Goal: Task Accomplishment & Management: Use online tool/utility

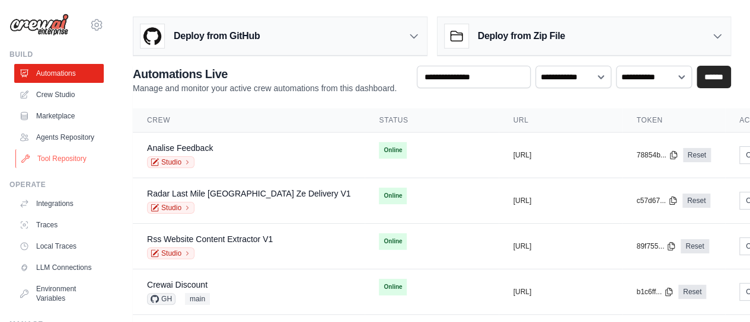
click at [52, 168] on link "Tool Repository" at bounding box center [60, 158] width 90 height 19
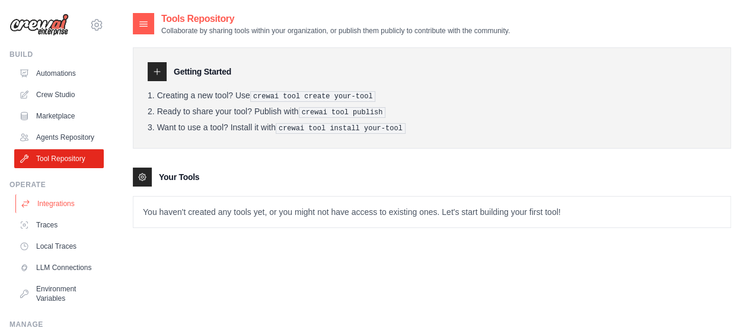
click at [57, 213] on link "Integrations" at bounding box center [60, 203] width 90 height 19
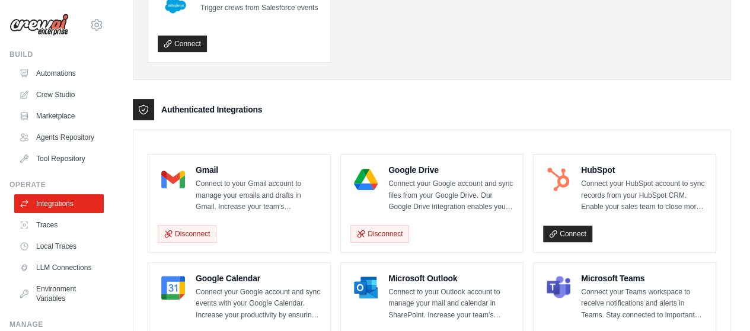
scroll to position [210, 0]
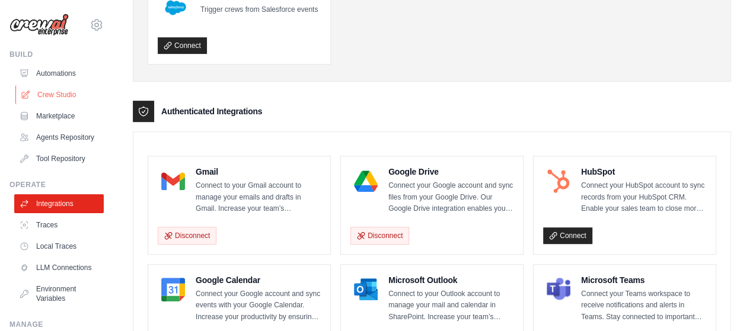
click at [60, 95] on link "Crew Studio" at bounding box center [60, 94] width 90 height 19
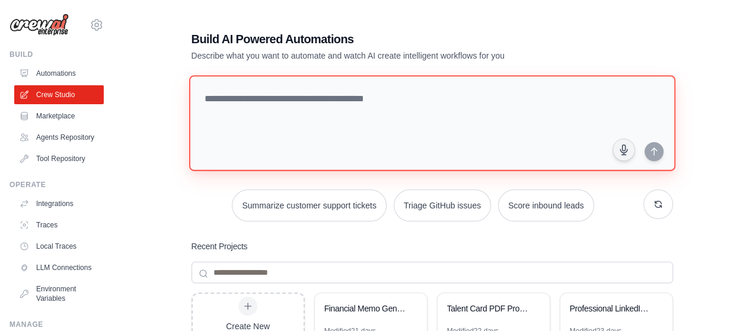
click at [335, 103] on textarea at bounding box center [431, 123] width 486 height 96
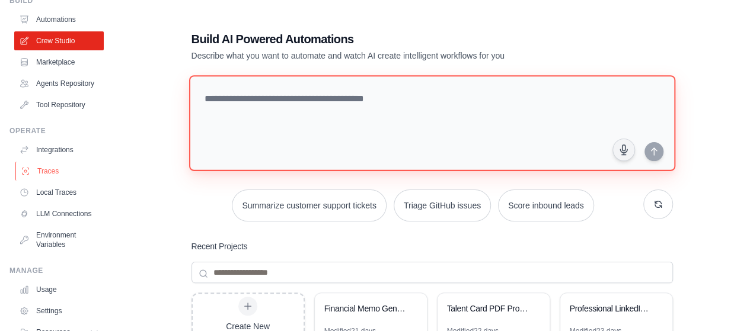
scroll to position [119, 0]
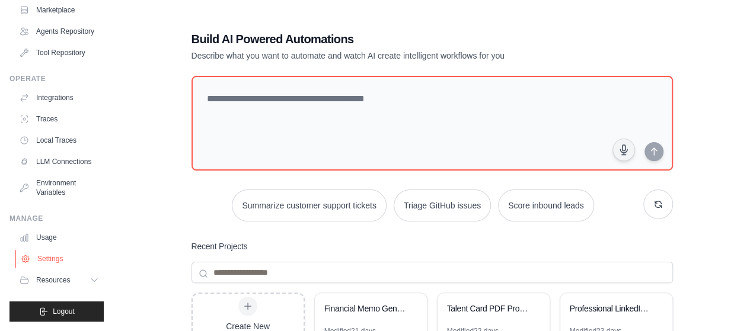
click at [49, 266] on link "Settings" at bounding box center [60, 259] width 90 height 19
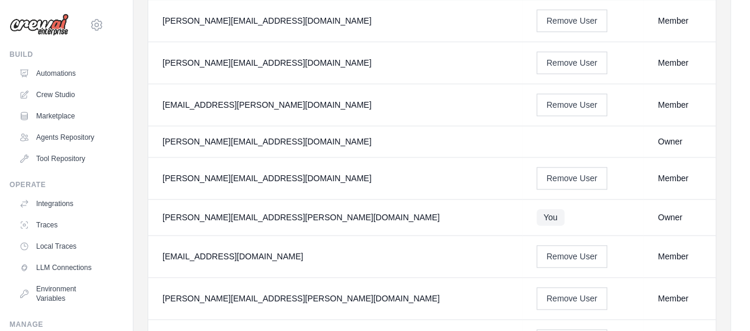
scroll to position [533, 0]
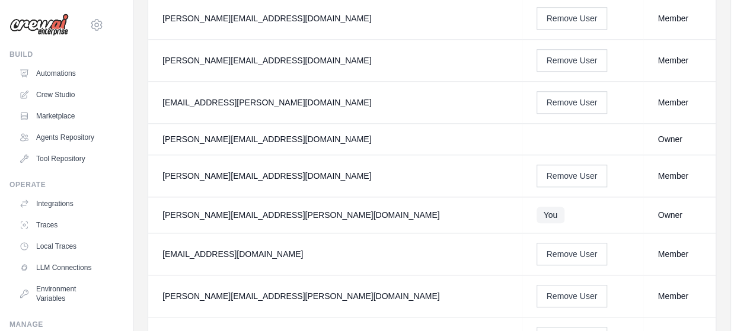
click at [429, 21] on td "daniel.manzato@ab-inbev.com" at bounding box center [335, 19] width 374 height 42
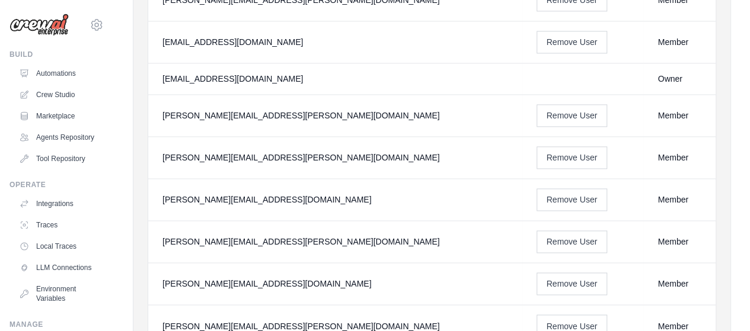
scroll to position [889, 0]
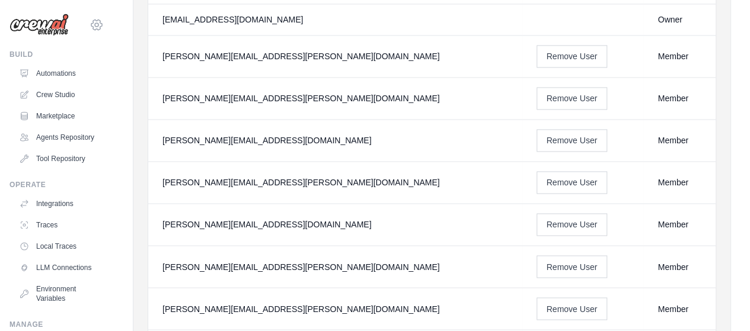
click at [90, 22] on icon at bounding box center [97, 25] width 14 height 14
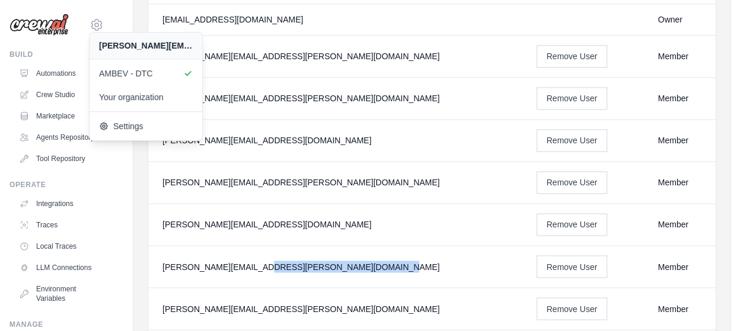
drag, startPoint x: 164, startPoint y: 251, endPoint x: 277, endPoint y: 251, distance: 113.2
click at [277, 261] on div "lucas.herscovici@ab-inbev.com" at bounding box center [335, 267] width 346 height 12
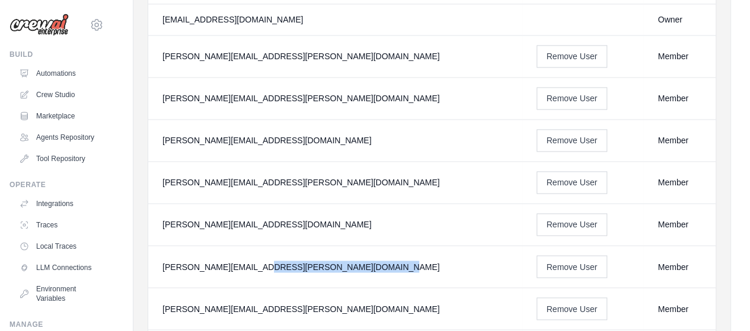
click at [282, 261] on div "lucas.herscovici@ab-inbev.com" at bounding box center [335, 267] width 346 height 12
click at [52, 94] on link "Crew Studio" at bounding box center [60, 94] width 90 height 19
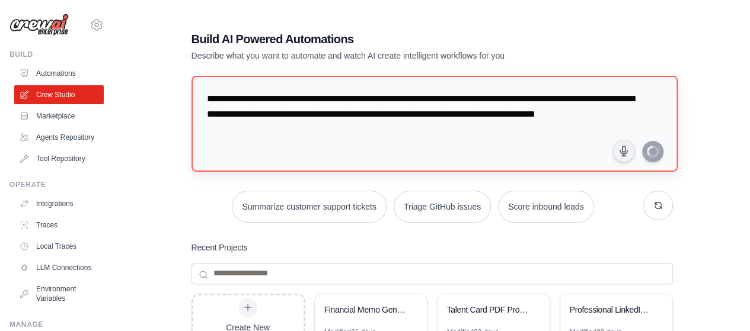
type textarea "**********"
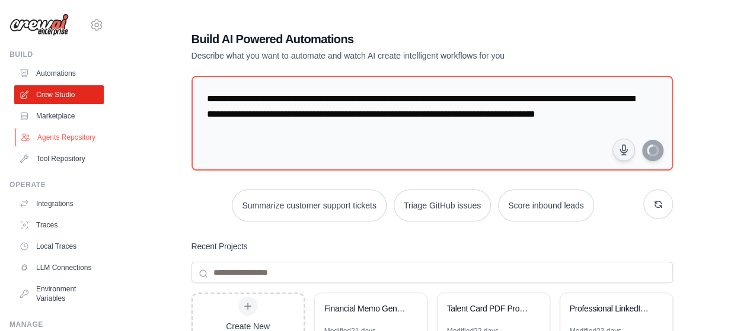
scroll to position [59, 0]
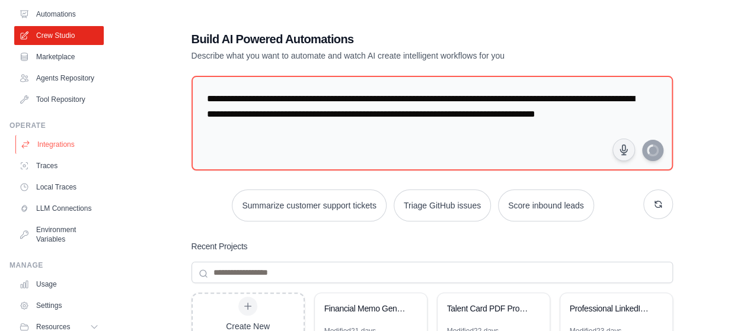
click at [43, 154] on link "Integrations" at bounding box center [60, 144] width 90 height 19
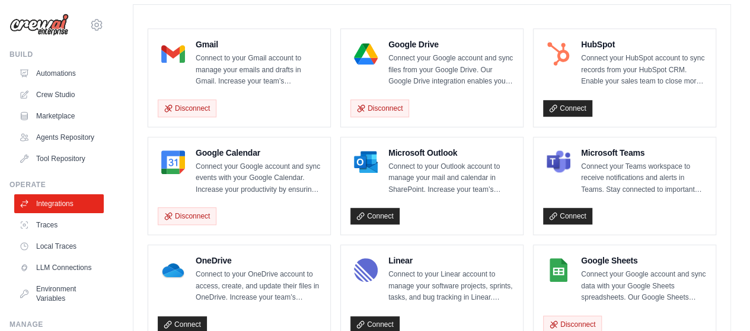
scroll to position [356, 0]
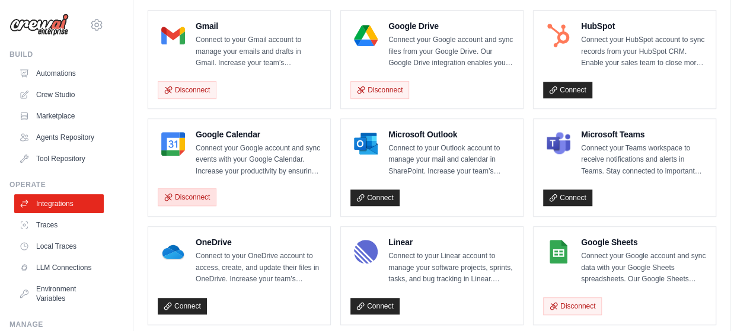
click at [193, 198] on button "Disconnect" at bounding box center [187, 197] width 59 height 18
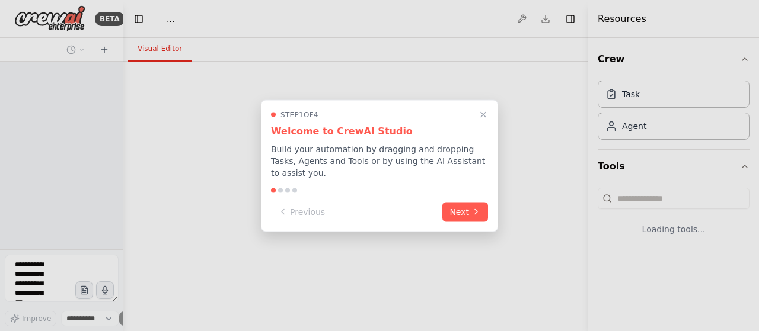
select select "****"
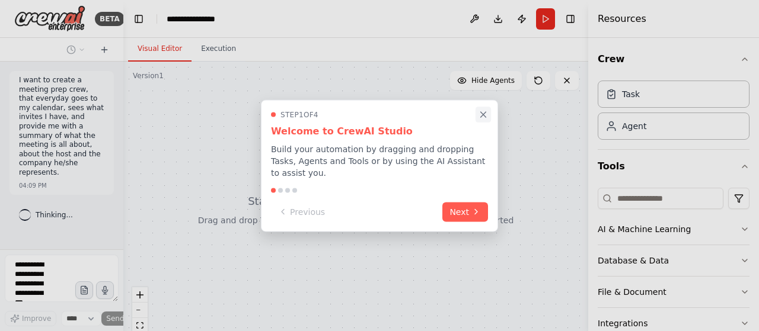
click at [482, 117] on icon "Close walkthrough" at bounding box center [483, 114] width 5 height 5
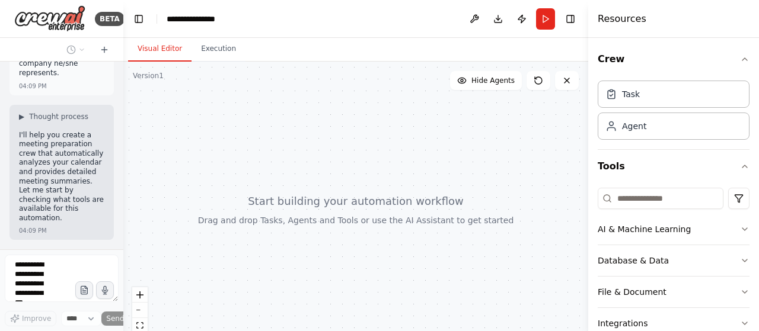
scroll to position [119, 0]
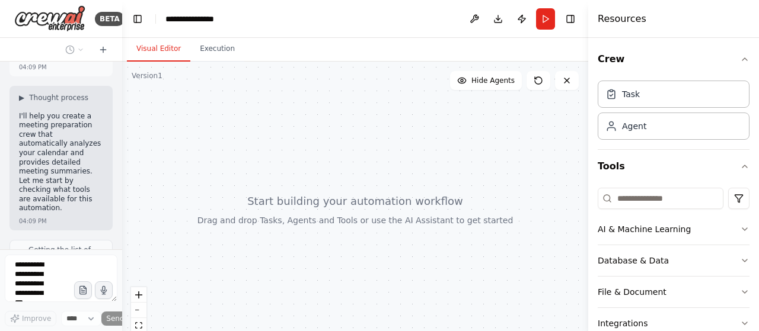
drag, startPoint x: 119, startPoint y: 123, endPoint x: 123, endPoint y: 90, distance: 33.5
click at [123, 90] on div "**********" at bounding box center [379, 165] width 759 height 331
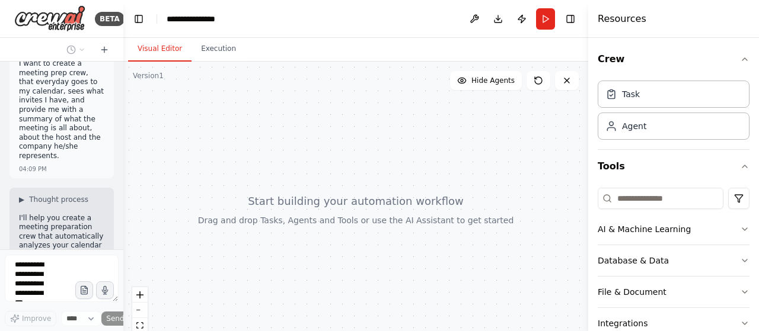
scroll to position [0, 0]
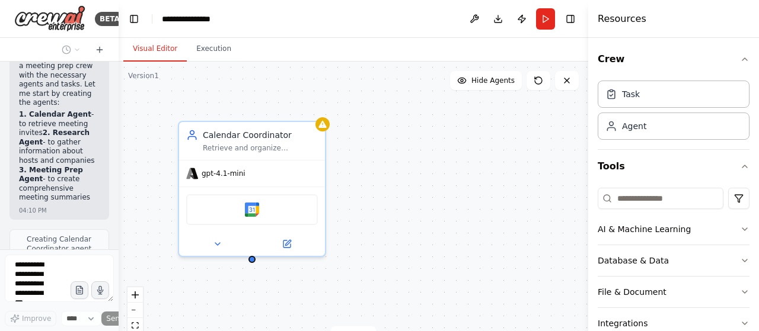
click at [119, 208] on div "BETA I want to create a meeting prep crew, that everyday goes to my calendar, s…" at bounding box center [379, 165] width 759 height 331
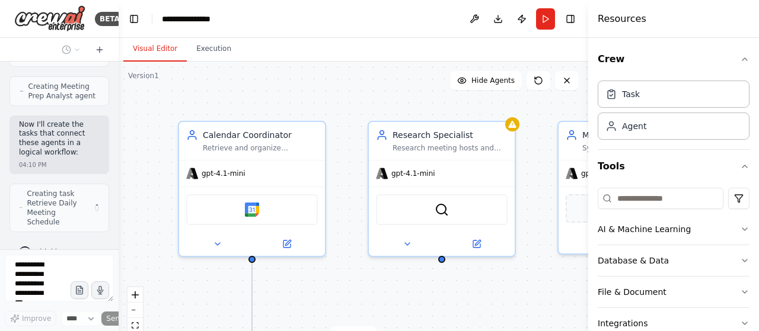
scroll to position [960, 0]
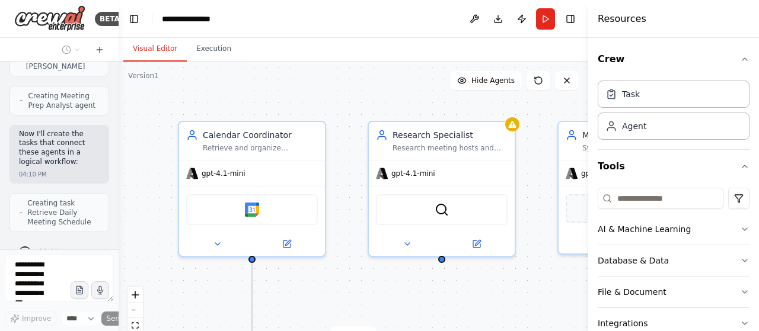
click at [117, 221] on div at bounding box center [116, 165] width 5 height 331
click at [119, 219] on div ".deletable-edge-delete-btn { width: 20px; height: 20px; border: 0px solid #ffff…" at bounding box center [353, 210] width 469 height 296
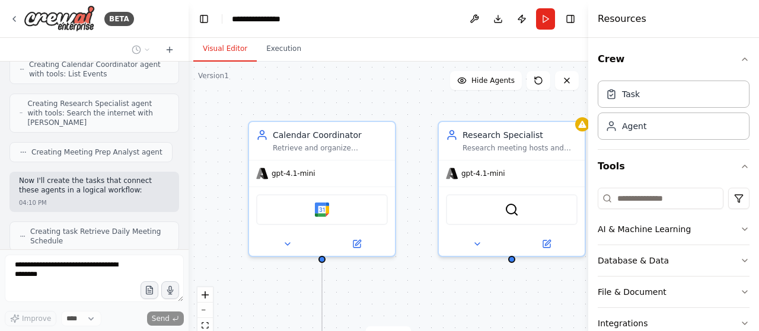
drag, startPoint x: 116, startPoint y: 210, endPoint x: 188, endPoint y: 218, distance: 72.7
click at [188, 218] on div "BETA I want to create a meeting prep crew, that everyday goes to my calendar, s…" at bounding box center [379, 165] width 759 height 331
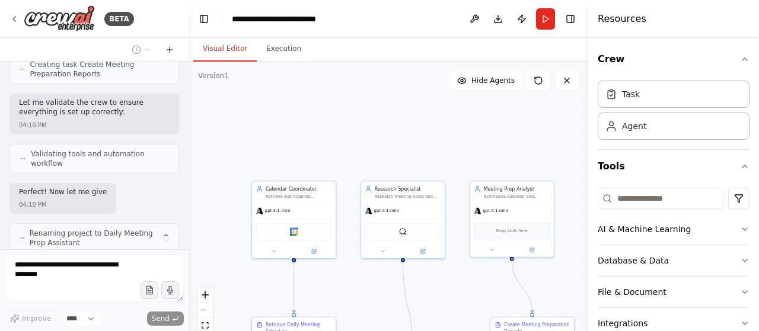
scroll to position [870, 0]
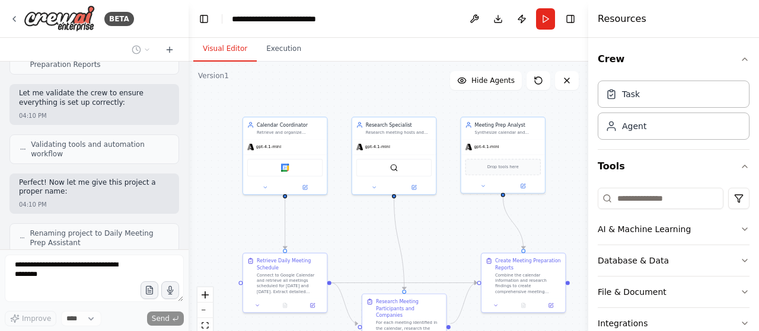
drag, startPoint x: 318, startPoint y: 162, endPoint x: 309, endPoint y: 98, distance: 64.6
click at [309, 98] on div ".deletable-edge-delete-btn { width: 20px; height: 20px; border: 0px solid #ffff…" at bounding box center [388, 210] width 400 height 296
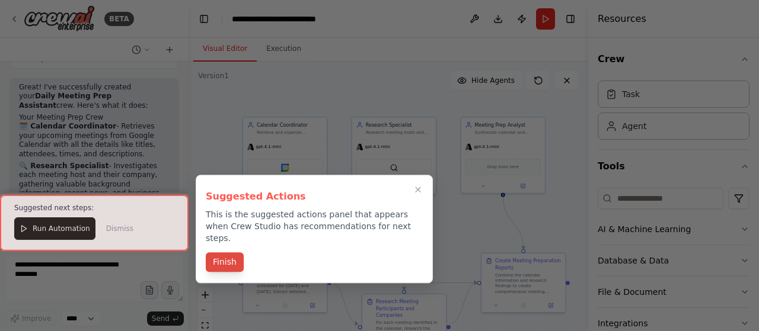
click at [238, 253] on button "Finish" at bounding box center [225, 263] width 38 height 20
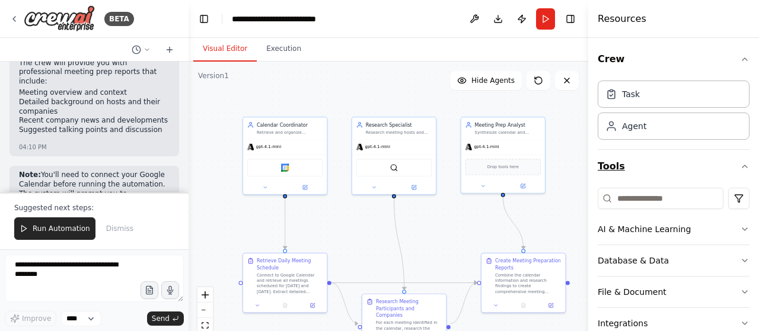
scroll to position [1338, 0]
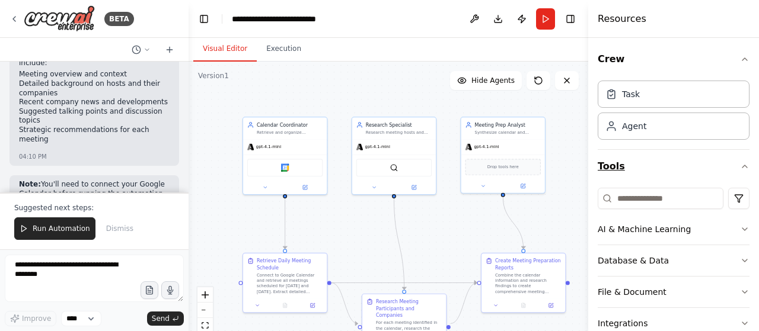
click at [740, 163] on icon "button" at bounding box center [744, 166] width 9 height 9
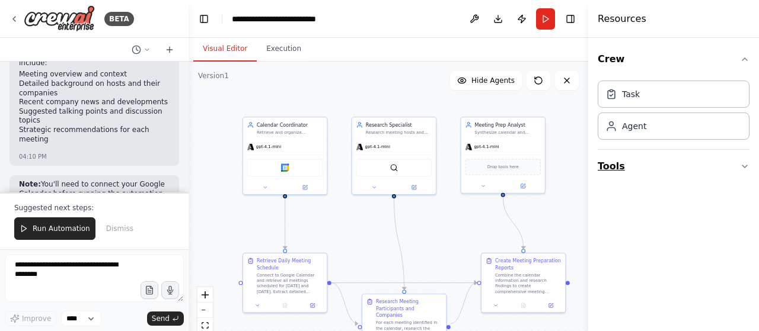
click at [734, 163] on button "Tools" at bounding box center [673, 166] width 152 height 33
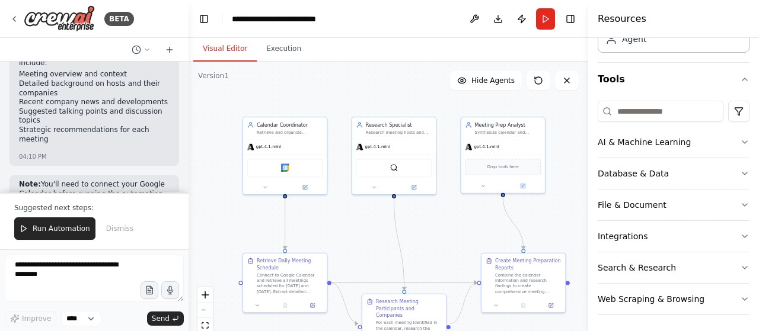
scroll to position [88, 0]
click at [729, 241] on button "Integrations" at bounding box center [673, 235] width 152 height 31
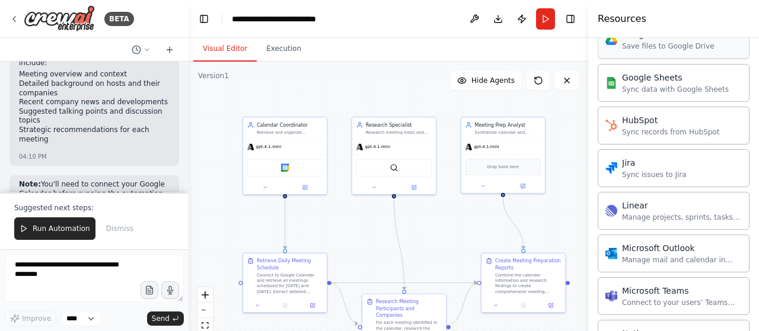
scroll to position [740, 0]
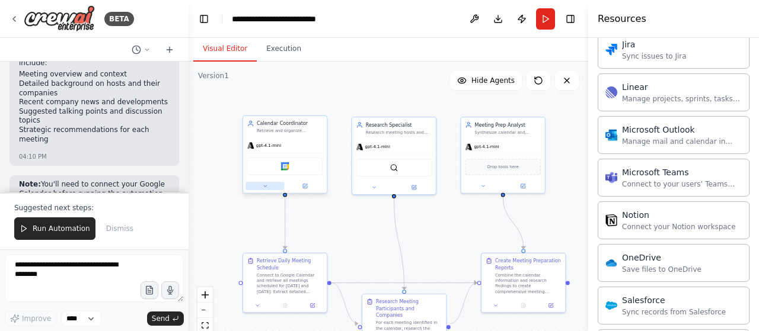
click at [268, 188] on button at bounding box center [265, 186] width 39 height 8
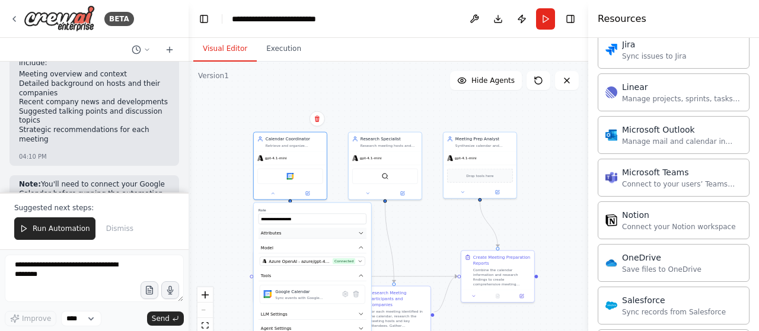
click at [362, 234] on icon "button" at bounding box center [361, 234] width 6 height 6
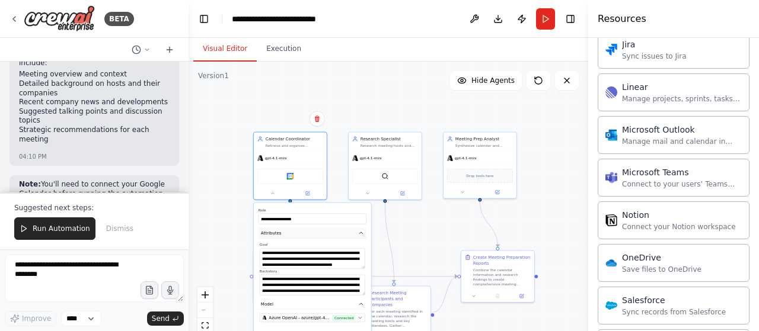
click at [362, 234] on icon "button" at bounding box center [361, 234] width 6 height 6
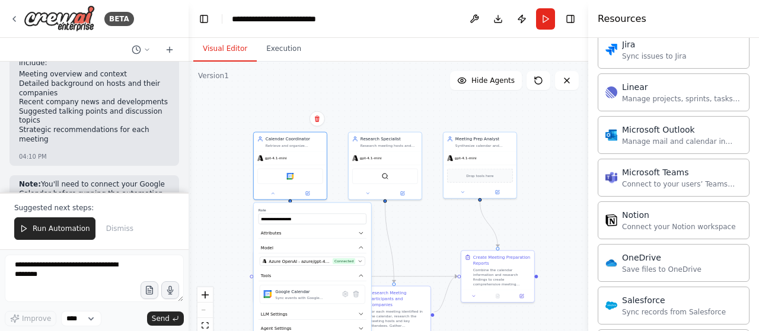
click at [209, 184] on div ".deletable-edge-delete-btn { width: 20px; height: 20px; border: 0px solid #ffff…" at bounding box center [388, 210] width 400 height 296
click at [225, 201] on div ".deletable-edge-delete-btn { width: 20px; height: 20px; border: 0px solid #ffff…" at bounding box center [388, 210] width 400 height 296
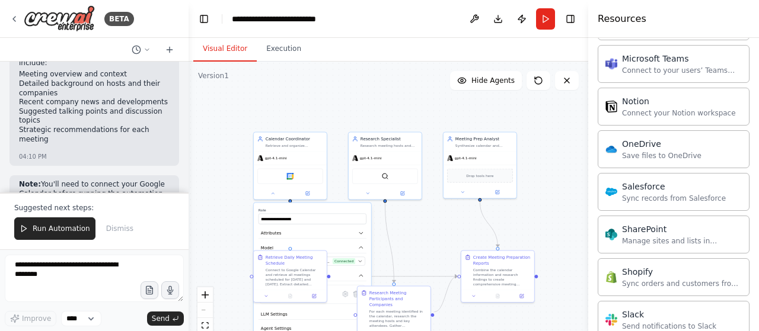
scroll to position [859, 0]
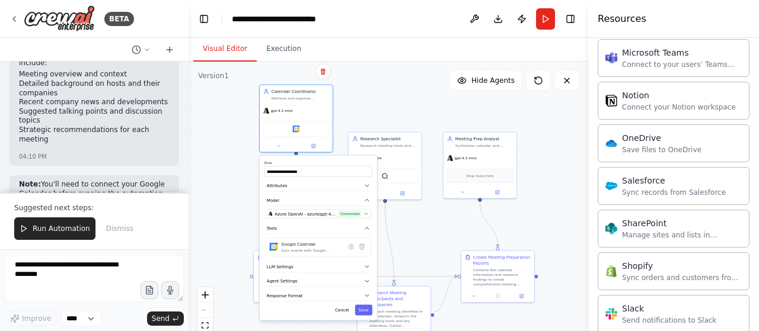
drag, startPoint x: 312, startPoint y: 207, endPoint x: 316, endPoint y: 159, distance: 47.6
click at [316, 161] on label "Role" at bounding box center [318, 163] width 108 height 5
click at [343, 309] on button "Cancel" at bounding box center [341, 310] width 21 height 11
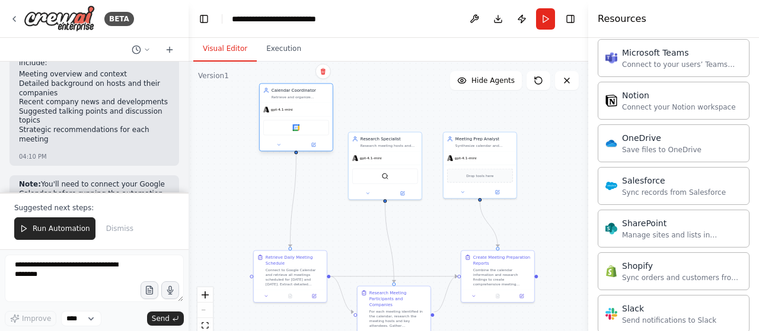
click at [296, 132] on div "Google Calendar" at bounding box center [296, 127] width 66 height 15
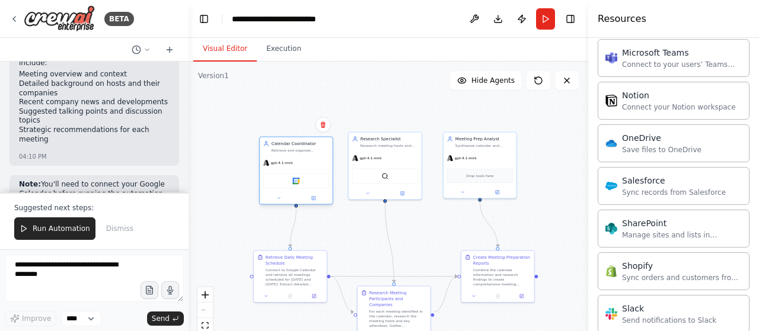
drag, startPoint x: 311, startPoint y: 116, endPoint x: 310, endPoint y: 170, distance: 54.0
click at [310, 170] on div "gpt-4.1-mini Google Calendar" at bounding box center [296, 180] width 73 height 48
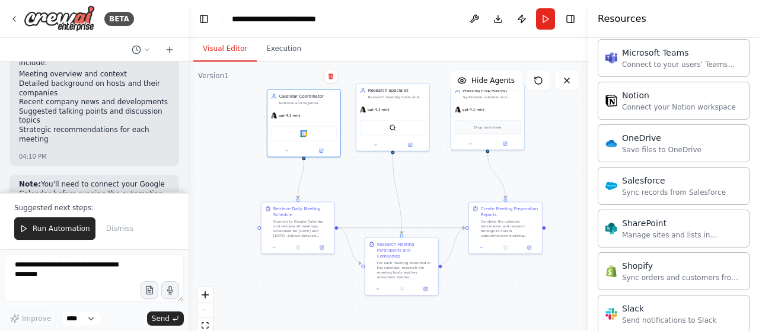
drag, startPoint x: 547, startPoint y: 239, endPoint x: 555, endPoint y: 199, distance: 41.2
click at [555, 199] on div ".deletable-edge-delete-btn { width: 20px; height: 20px; border: 0px solid #ffff…" at bounding box center [388, 210] width 400 height 296
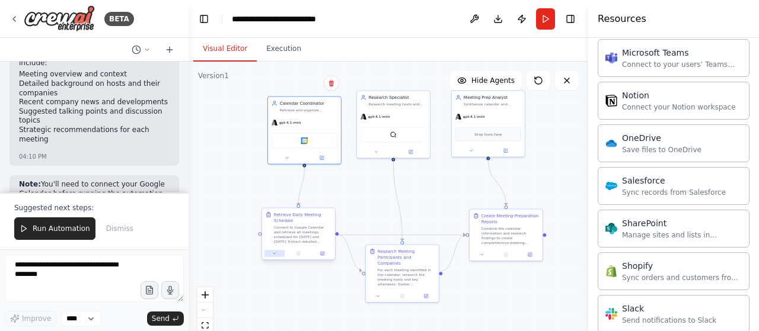
click at [276, 254] on icon at bounding box center [274, 253] width 5 height 5
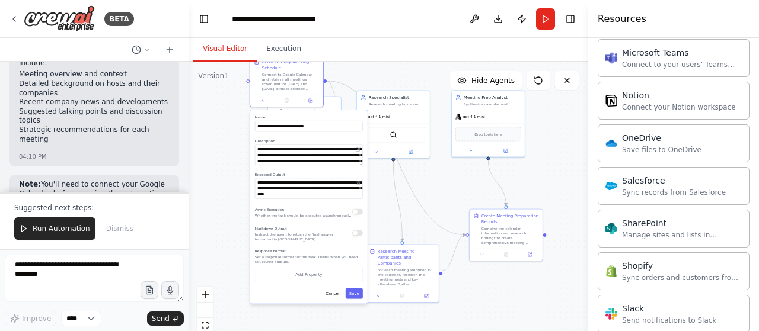
drag, startPoint x: 302, startPoint y: 274, endPoint x: 289, endPoint y: 116, distance: 158.2
click at [289, 116] on div "**********" at bounding box center [309, 123] width 108 height 17
click at [336, 296] on button "Cancel" at bounding box center [332, 293] width 21 height 11
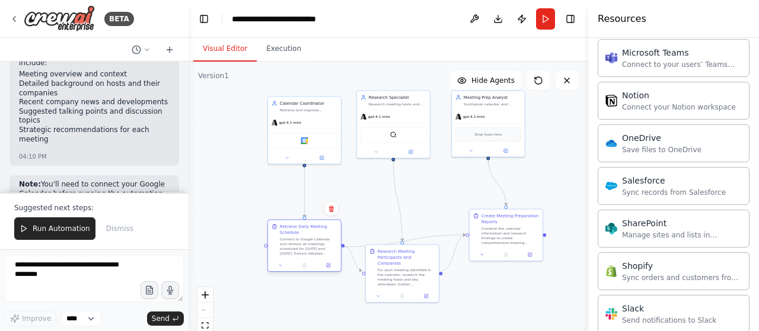
drag, startPoint x: 296, startPoint y: 88, endPoint x: 315, endPoint y: 254, distance: 167.0
click at [315, 254] on div "Connect to Google Calendar and retrieve all meetings scheduled for today and to…" at bounding box center [308, 246] width 57 height 19
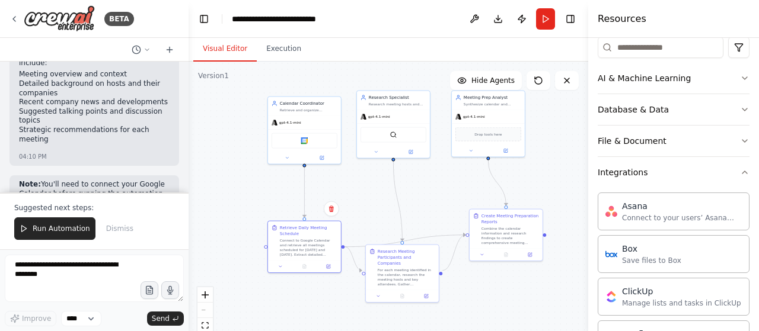
scroll to position [0, 0]
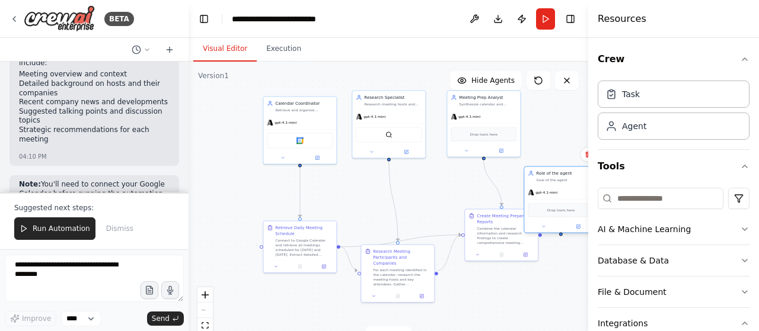
drag, startPoint x: 573, startPoint y: 196, endPoint x: 535, endPoint y: 187, distance: 39.1
click at [535, 187] on div "Role of the agent Goal of the agent gpt-4.1-mini Drop tools here" at bounding box center [560, 200] width 74 height 67
click at [584, 154] on button "Toggle Sidebar" at bounding box center [587, 165] width 9 height 331
click at [586, 154] on button "Toggle Sidebar" at bounding box center [587, 165] width 9 height 331
drag, startPoint x: 572, startPoint y: 177, endPoint x: 520, endPoint y: 180, distance: 51.6
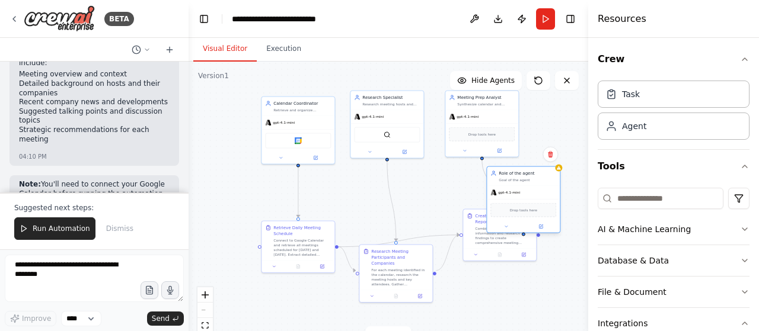
click at [520, 180] on div "Goal of the agent" at bounding box center [526, 180] width 57 height 5
click at [542, 156] on icon at bounding box center [538, 154] width 7 height 7
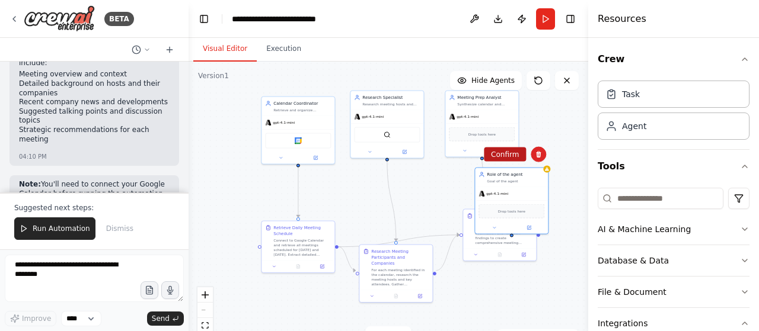
click at [503, 161] on button "Confirm" at bounding box center [505, 155] width 42 height 14
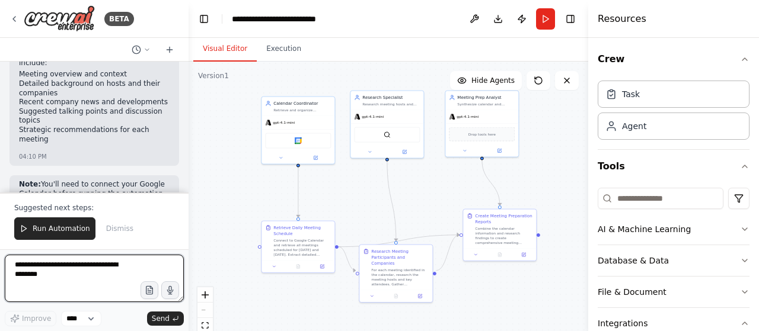
click at [85, 280] on textarea at bounding box center [94, 278] width 179 height 47
type textarea "**********"
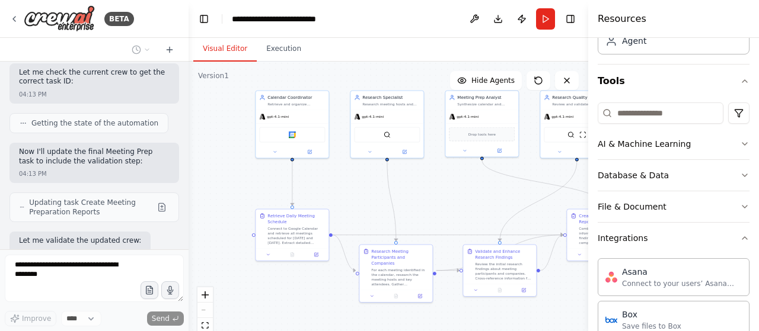
scroll to position [119, 0]
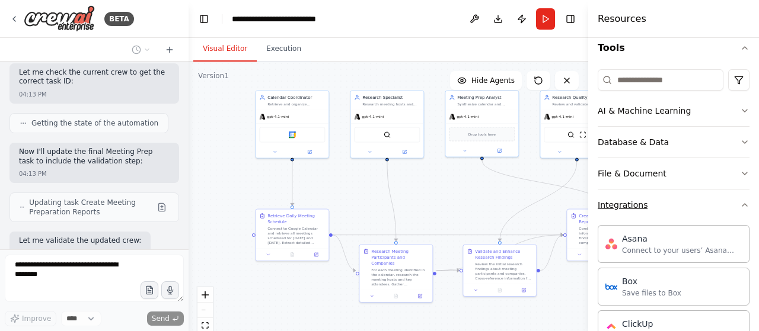
click at [726, 204] on button "Integrations" at bounding box center [673, 205] width 152 height 31
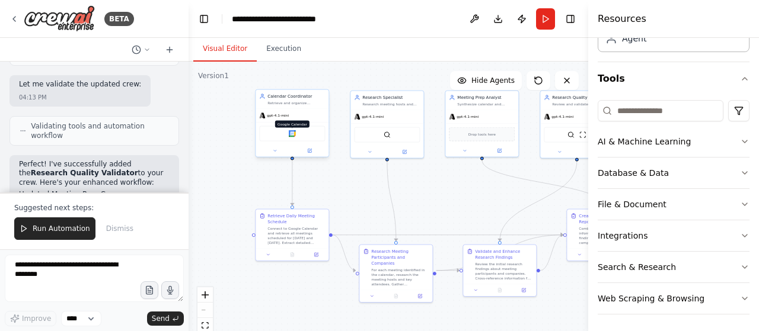
click at [293, 132] on img at bounding box center [292, 133] width 7 height 7
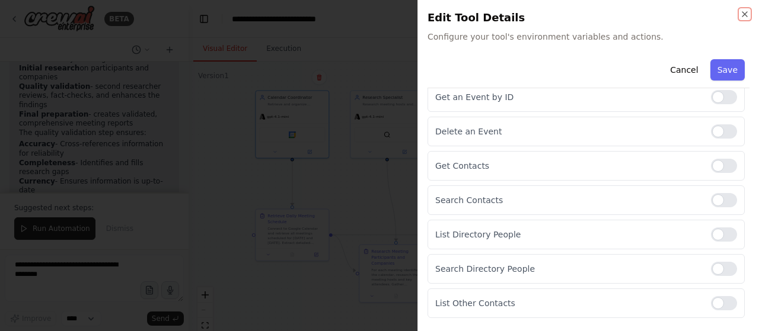
scroll to position [298, 0]
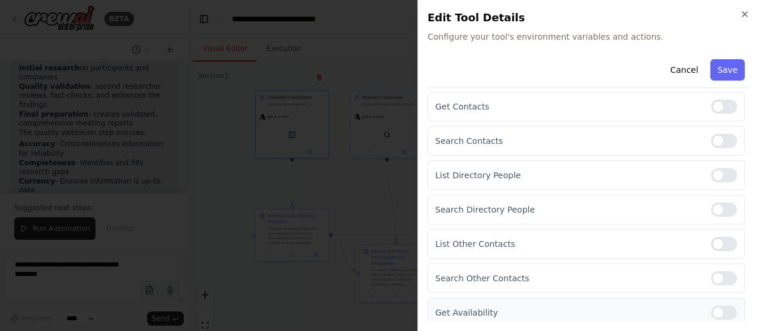
click at [720, 311] on div at bounding box center [724, 313] width 26 height 14
click at [711, 274] on div at bounding box center [724, 278] width 26 height 14
click at [718, 232] on div "List Other Contacts" at bounding box center [585, 244] width 317 height 30
click at [720, 203] on div at bounding box center [724, 210] width 26 height 14
click at [720, 237] on div at bounding box center [724, 244] width 26 height 14
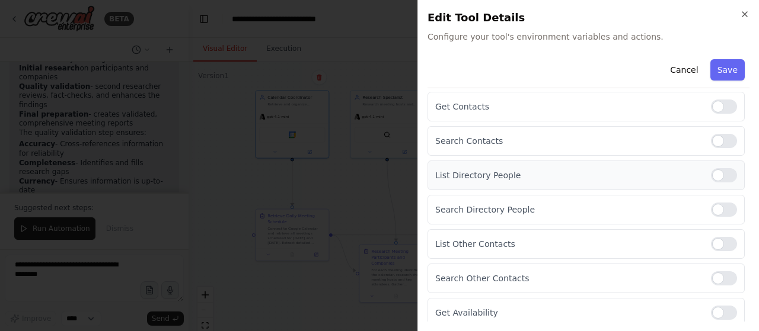
click at [721, 168] on div at bounding box center [724, 175] width 26 height 14
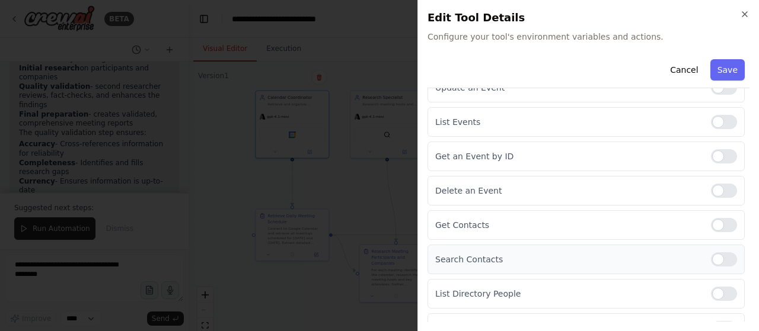
click at [723, 258] on div at bounding box center [724, 260] width 26 height 14
click at [717, 221] on div at bounding box center [724, 225] width 26 height 14
click at [716, 193] on div at bounding box center [724, 191] width 26 height 14
click at [715, 159] on div at bounding box center [724, 156] width 26 height 14
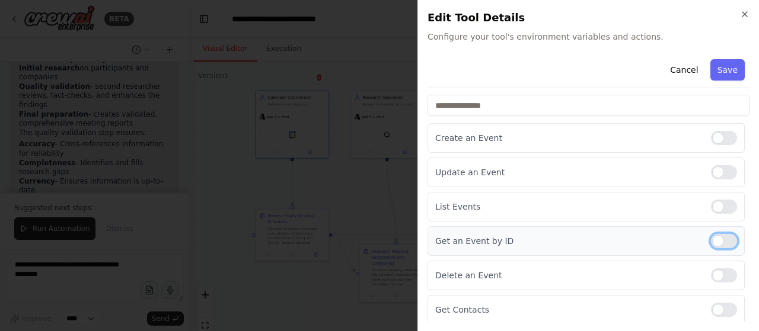
scroll to position [61, 0]
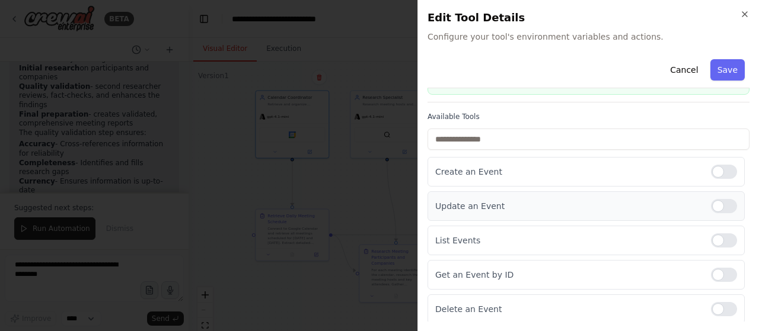
click at [723, 213] on div "Update an Event" at bounding box center [585, 206] width 317 height 30
click at [720, 195] on div "Update an Event" at bounding box center [585, 206] width 317 height 30
click at [721, 200] on div at bounding box center [724, 206] width 26 height 14
click at [717, 165] on div at bounding box center [724, 172] width 26 height 14
click at [716, 78] on button "Save" at bounding box center [727, 69] width 34 height 21
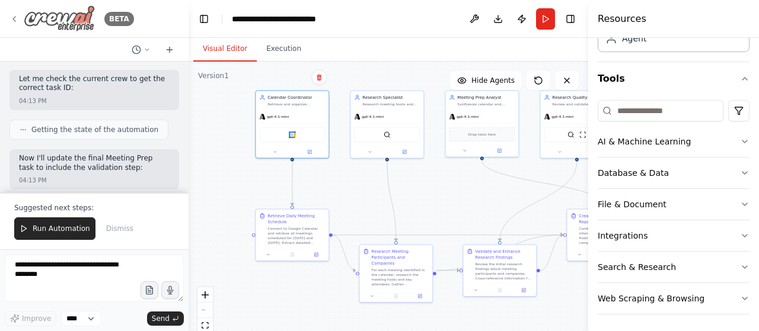
scroll to position [1909, 0]
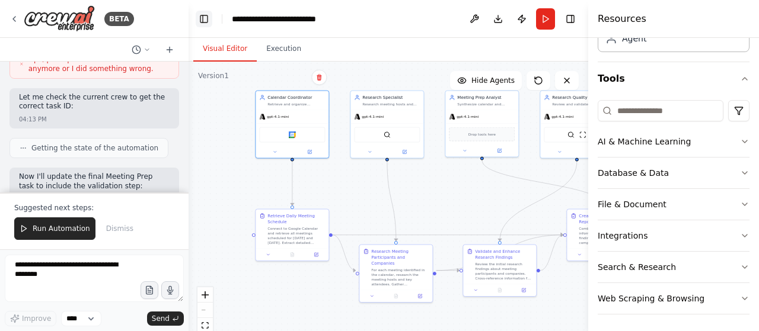
drag, startPoint x: 79, startPoint y: 25, endPoint x: 203, endPoint y: 18, distance: 123.5
drag, startPoint x: 203, startPoint y: 18, endPoint x: 190, endPoint y: 44, distance: 29.7
click at [190, 44] on div "Visual Editor Execution" at bounding box center [388, 50] width 400 height 24
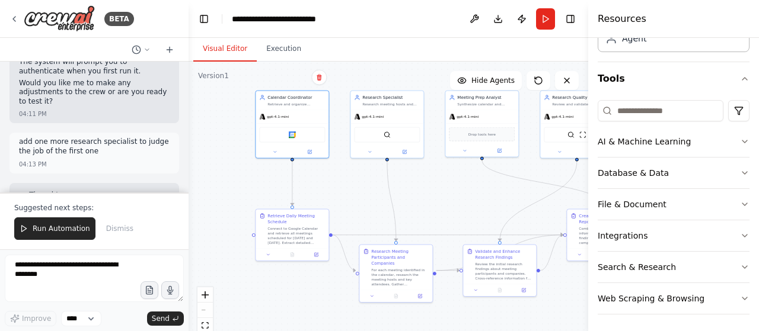
scroll to position [1375, 0]
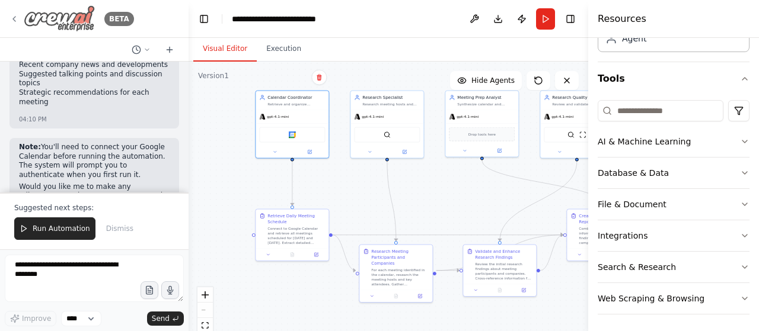
click at [14, 17] on icon at bounding box center [14, 19] width 2 height 5
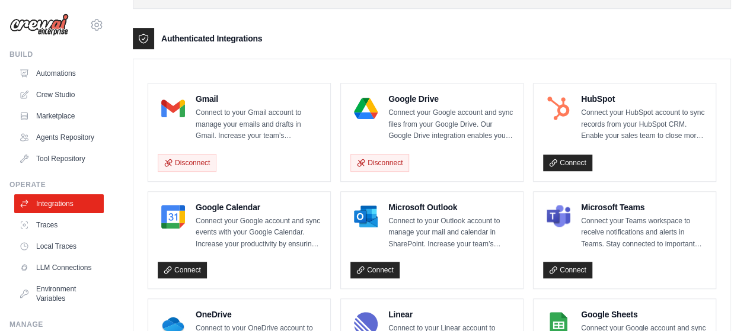
scroll to position [296, 0]
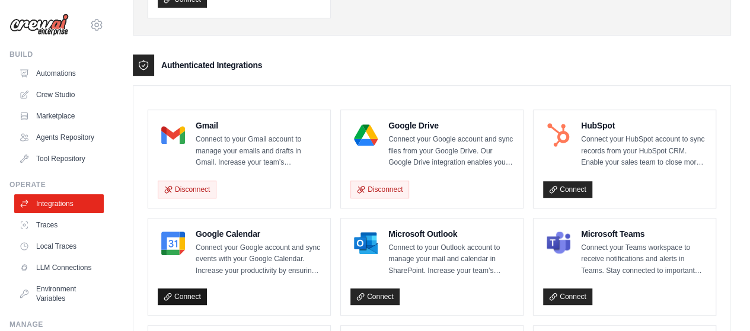
click at [172, 298] on link "Connect" at bounding box center [182, 297] width 49 height 17
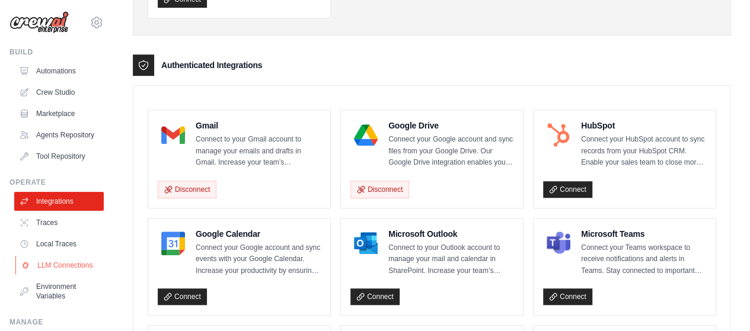
scroll to position [0, 0]
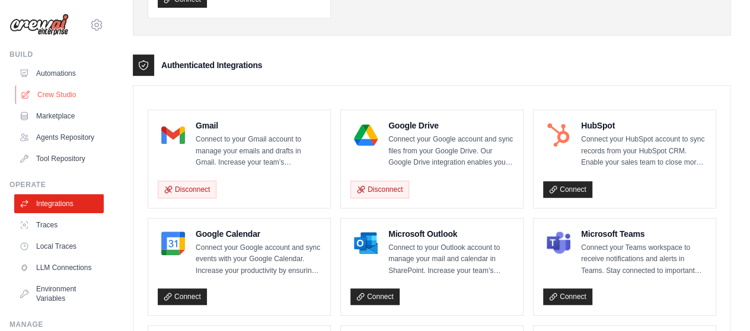
click at [63, 92] on link "Crew Studio" at bounding box center [60, 94] width 90 height 19
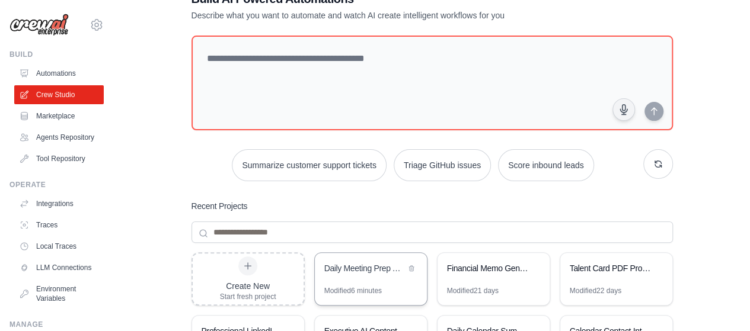
scroll to position [59, 0]
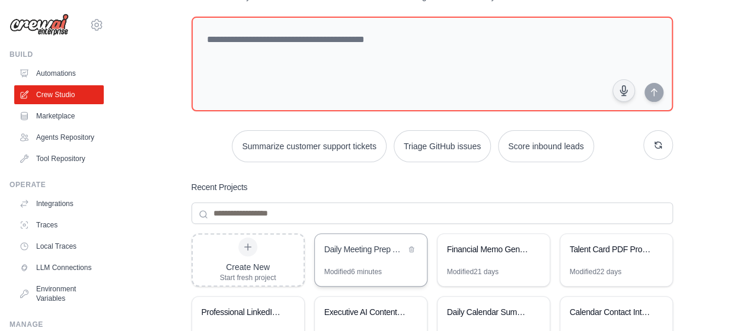
click at [357, 263] on div "Daily Meeting Prep Assistant" at bounding box center [371, 250] width 112 height 33
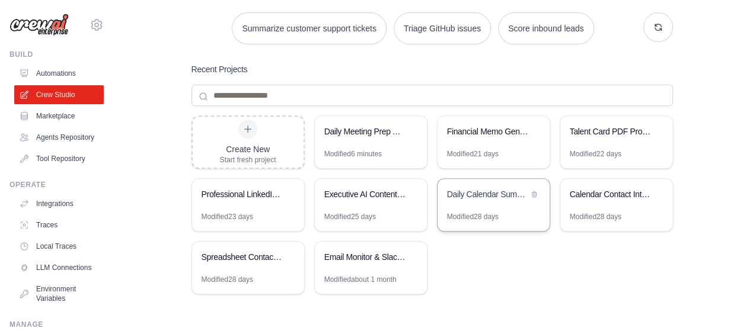
scroll to position [178, 0]
click at [252, 193] on div "Professional LinkedIn Profile Analyzer" at bounding box center [242, 194] width 81 height 12
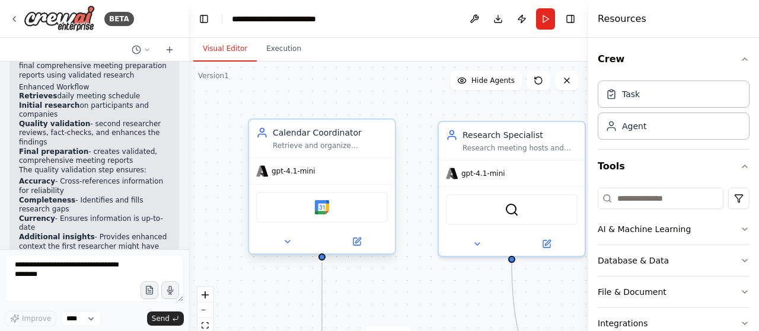
scroll to position [2326, 0]
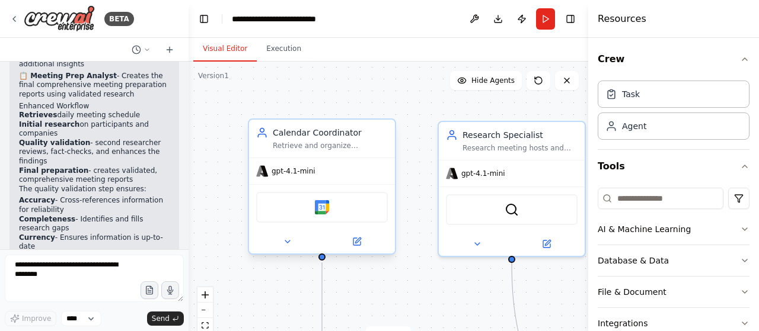
click at [293, 177] on div "gpt-4.1-mini" at bounding box center [322, 171] width 146 height 26
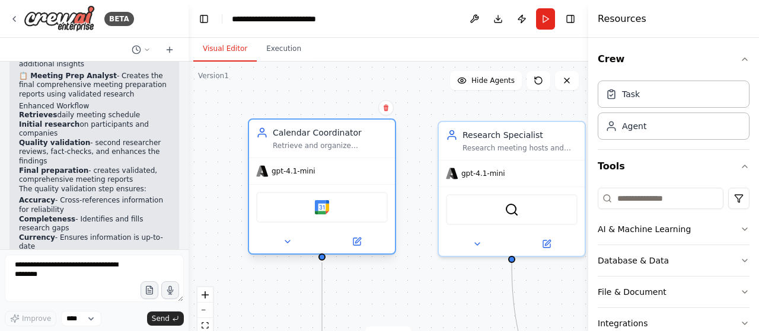
click at [295, 173] on span "gpt-4.1-mini" at bounding box center [293, 171] width 44 height 9
click at [283, 244] on icon at bounding box center [287, 241] width 9 height 9
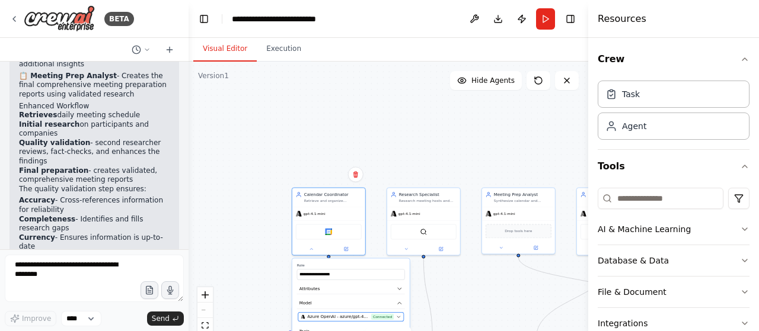
click at [349, 317] on span "Azure OpenAI - azure/gpt-4.1-mini (Azure OpenAI)" at bounding box center [338, 317] width 62 height 6
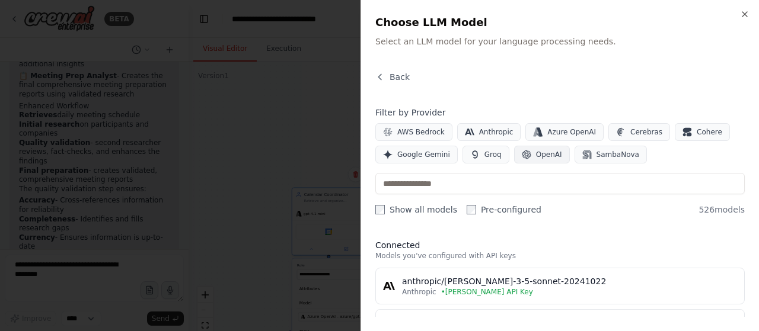
click at [549, 154] on span "OpenAI" at bounding box center [549, 154] width 26 height 9
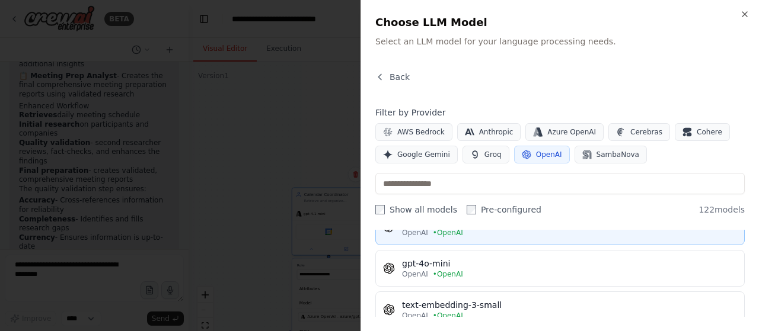
scroll to position [0, 0]
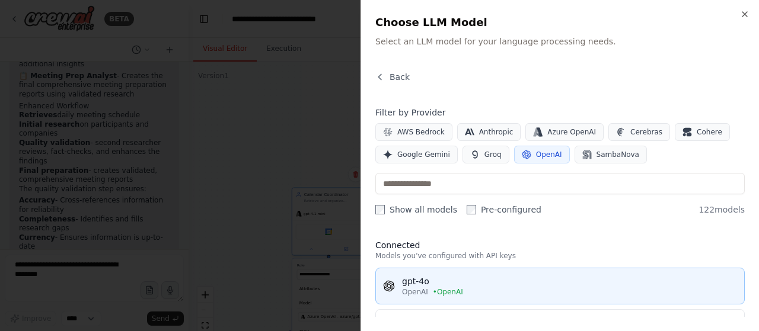
click at [434, 281] on div "gpt-4o" at bounding box center [569, 282] width 335 height 12
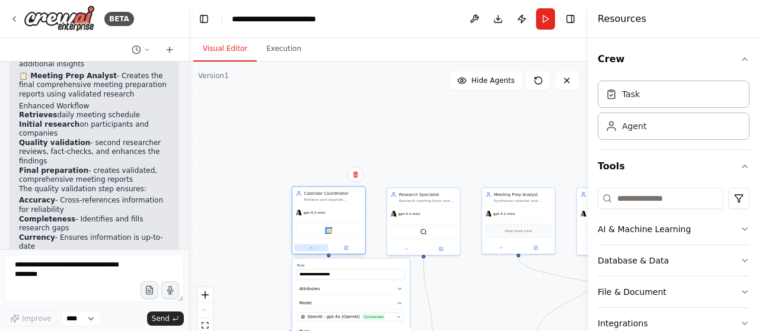
click at [314, 251] on button at bounding box center [312, 247] width 34 height 7
click at [312, 252] on div at bounding box center [328, 248] width 73 height 12
click at [311, 251] on button at bounding box center [312, 247] width 34 height 7
click at [375, 319] on span "Connected" at bounding box center [382, 317] width 23 height 6
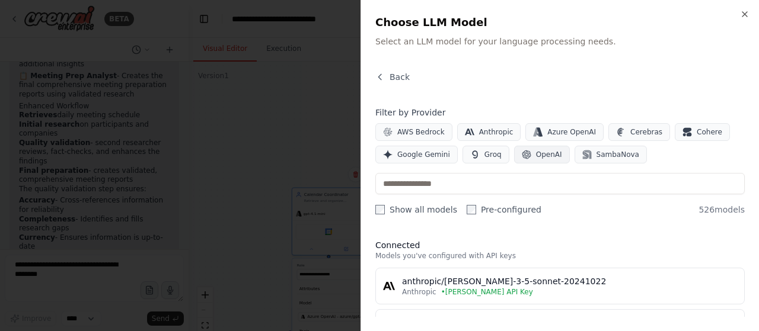
click at [522, 153] on icon "button" at bounding box center [526, 154] width 9 height 9
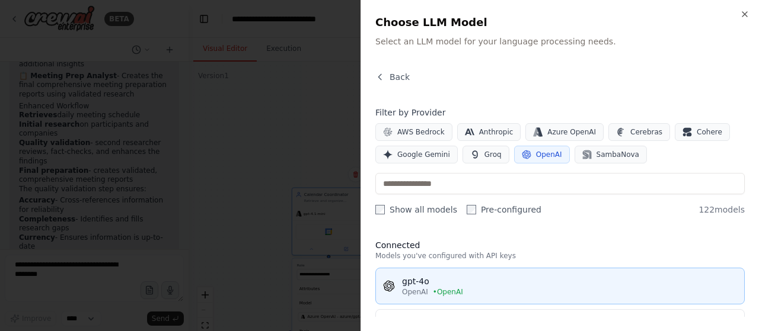
click at [451, 284] on div "gpt-4o" at bounding box center [569, 282] width 335 height 12
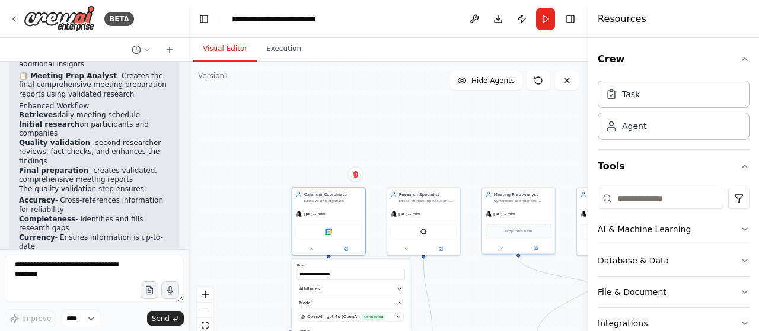
scroll to position [59, 0]
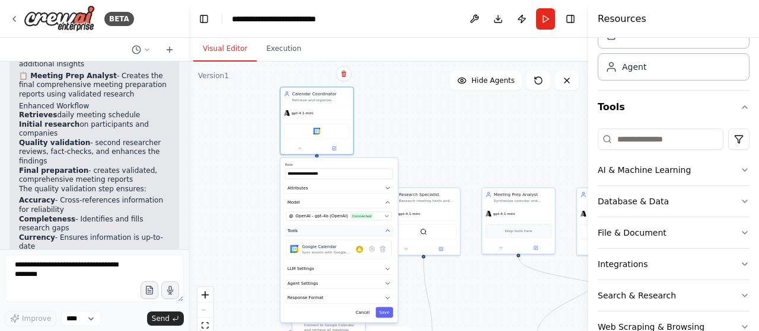
drag, startPoint x: 349, startPoint y: 264, endPoint x: 371, endPoint y: 235, distance: 36.3
click at [337, 159] on div "**********" at bounding box center [338, 240] width 117 height 165
click at [362, 253] on div "Google Calendar Sync events with Google Calendar" at bounding box center [332, 249] width 61 height 11
click at [338, 252] on div "Sync events with Google Calendar" at bounding box center [329, 252] width 54 height 5
click at [386, 315] on button "Save" at bounding box center [384, 312] width 17 height 11
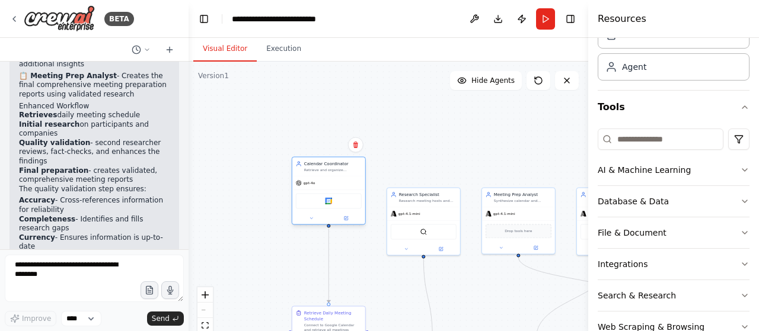
drag, startPoint x: 339, startPoint y: 114, endPoint x: 351, endPoint y: 188, distance: 74.4
click at [351, 188] on div "gpt-4o" at bounding box center [328, 183] width 73 height 13
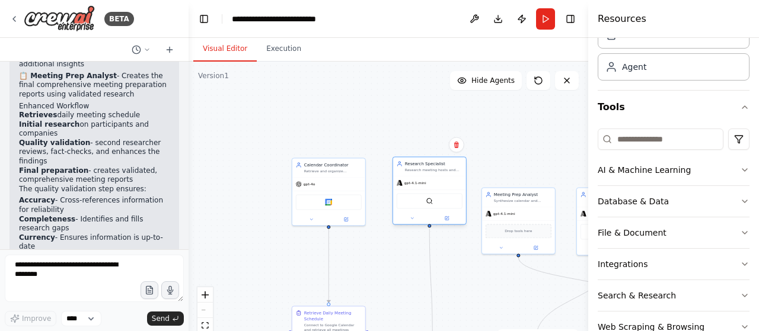
drag, startPoint x: 423, startPoint y: 206, endPoint x: 429, endPoint y: 176, distance: 30.1
click at [429, 176] on div "gpt-4.1-mini SerperDevTool" at bounding box center [429, 200] width 73 height 48
click at [418, 184] on span "gpt-4.1-mini" at bounding box center [415, 183] width 22 height 5
click at [407, 218] on button at bounding box center [412, 218] width 34 height 7
click at [467, 286] on span "Azure OpenAI - azure/gpt-4.1-mini (Azure OpenAI)" at bounding box center [439, 288] width 62 height 6
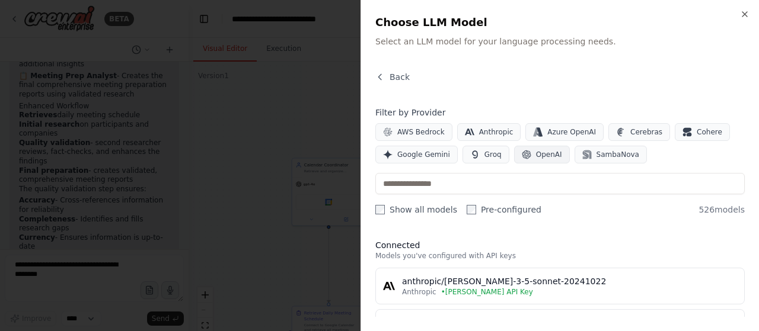
click at [550, 150] on span "OpenAI" at bounding box center [549, 154] width 26 height 9
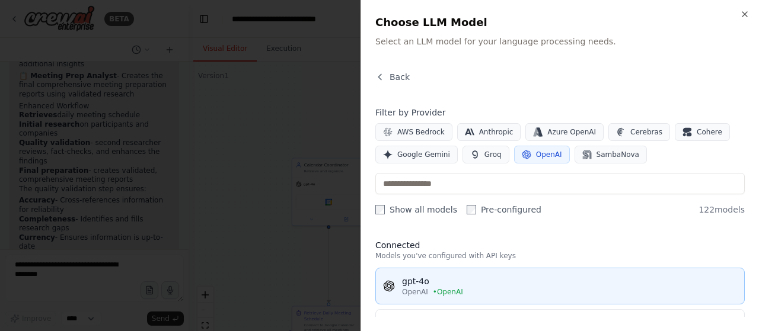
click at [481, 288] on div "OpenAI • OpenAI" at bounding box center [569, 291] width 335 height 9
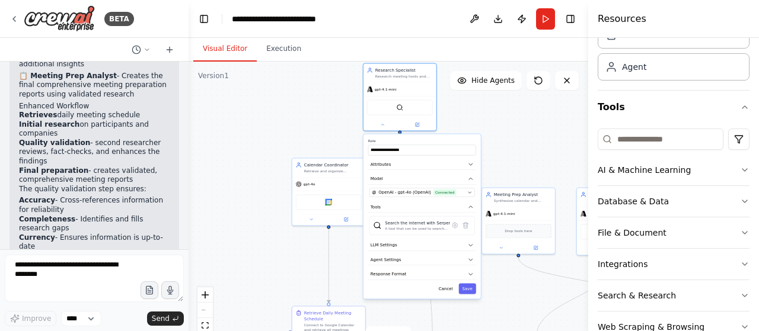
drag, startPoint x: 455, startPoint y: 235, endPoint x: 427, endPoint y: 126, distance: 112.6
click at [427, 139] on label "Role" at bounding box center [422, 141] width 108 height 5
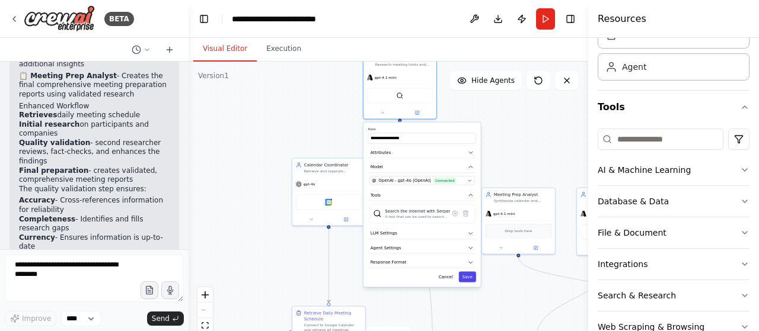
click at [466, 276] on button "Save" at bounding box center [467, 276] width 17 height 11
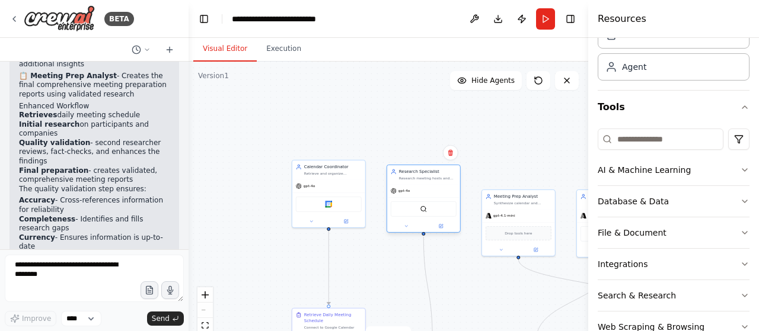
drag, startPoint x: 420, startPoint y: 78, endPoint x: 446, endPoint y: 196, distance: 120.1
click at [446, 196] on div "gpt-4o" at bounding box center [423, 190] width 73 height 13
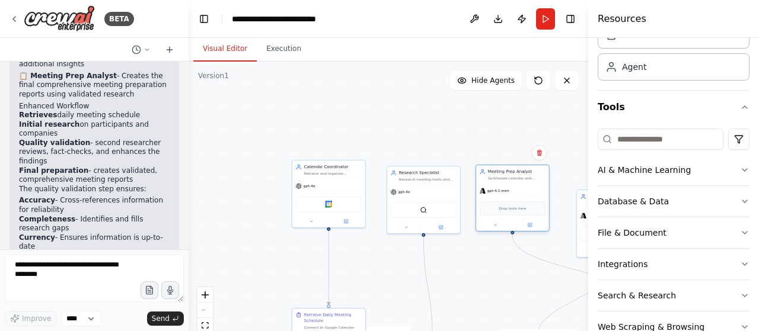
drag, startPoint x: 516, startPoint y: 203, endPoint x: 510, endPoint y: 184, distance: 20.4
click at [510, 184] on div "Meeting Prep Analyst Synthesize calendar and research information into comprehe…" at bounding box center [512, 198] width 74 height 67
click at [503, 195] on div "gpt-4.1-mini" at bounding box center [512, 190] width 73 height 13
click at [491, 229] on div at bounding box center [512, 225] width 73 height 12
click at [497, 225] on icon at bounding box center [495, 225] width 5 height 5
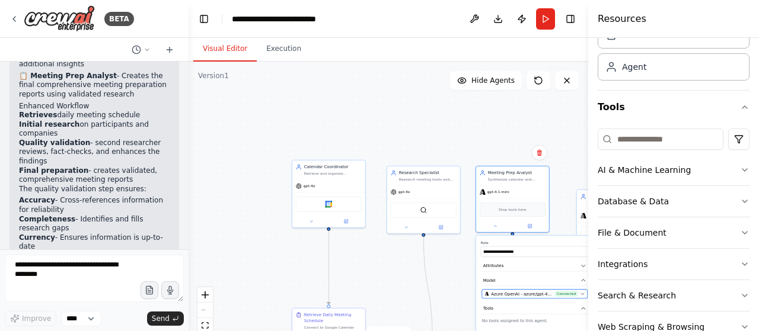
click at [519, 297] on button "Azure OpenAI - azure/gpt-4.1-mini (Azure OpenAI) Connected" at bounding box center [535, 294] width 106 height 9
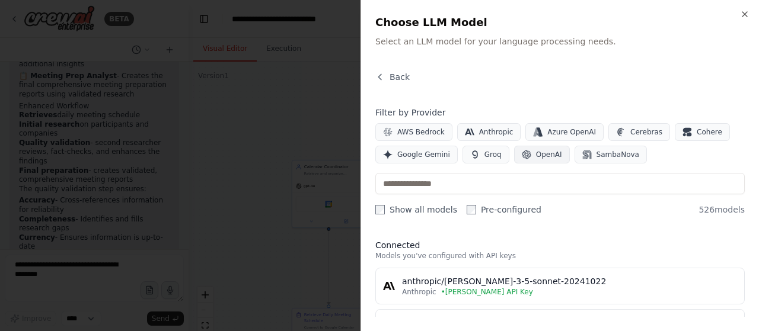
click at [545, 159] on button "OpenAI" at bounding box center [542, 155] width 56 height 18
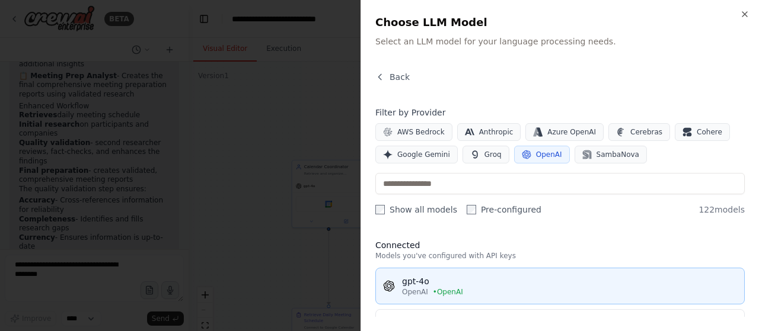
click at [461, 285] on div "gpt-4o" at bounding box center [569, 282] width 335 height 12
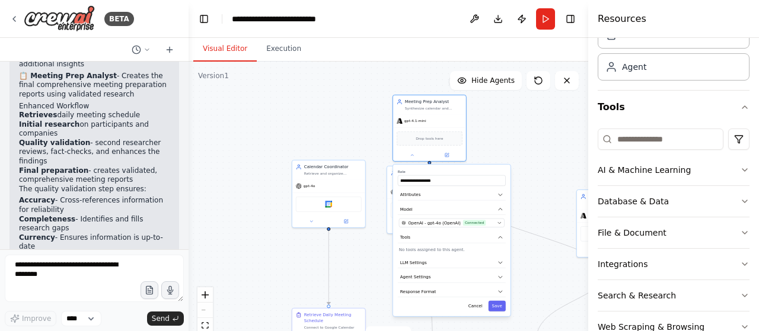
drag, startPoint x: 545, startPoint y: 242, endPoint x: 463, endPoint y: 171, distance: 109.2
click at [463, 171] on label "Role" at bounding box center [452, 172] width 108 height 5
click at [499, 309] on button "Save" at bounding box center [496, 306] width 17 height 11
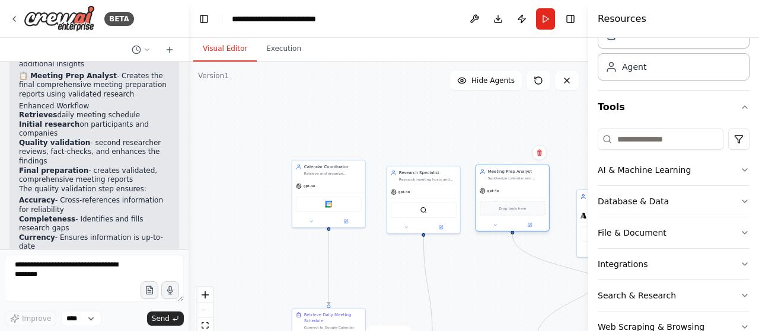
drag, startPoint x: 440, startPoint y: 116, endPoint x: 523, endPoint y: 188, distance: 110.5
click at [523, 188] on div "gpt-4o" at bounding box center [512, 190] width 73 height 13
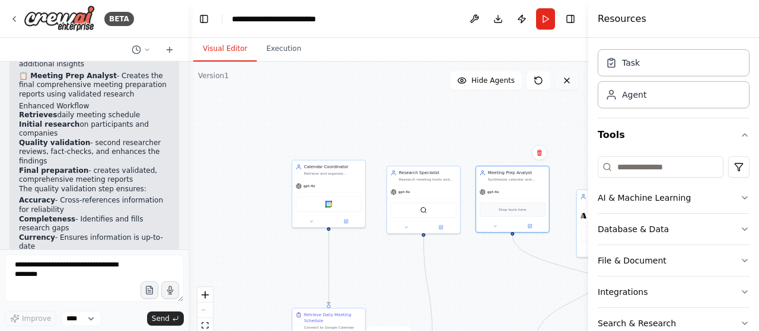
click at [567, 84] on icon at bounding box center [566, 80] width 9 height 9
click at [567, 79] on icon at bounding box center [566, 80] width 9 height 9
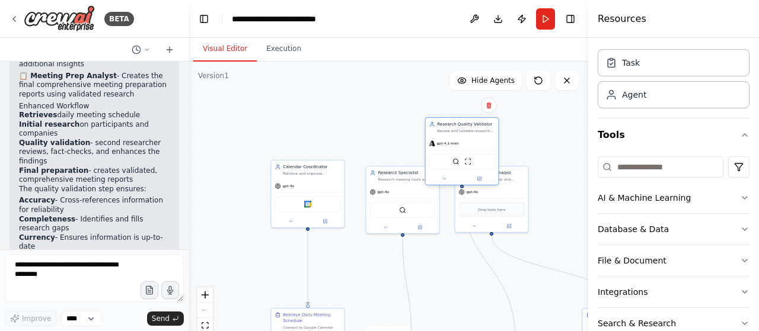
drag, startPoint x: 581, startPoint y: 197, endPoint x: 428, endPoint y: 127, distance: 168.2
click at [428, 127] on div "Research Quality Validator Review and validate research findings from the initi…" at bounding box center [462, 127] width 73 height 19
click at [445, 181] on icon at bounding box center [444, 179] width 5 height 5
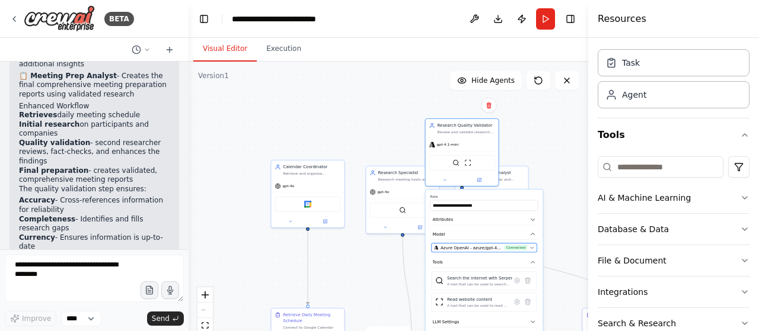
click at [491, 248] on span "Azure OpenAI - azure/gpt-4.1-mini (Azure OpenAI)" at bounding box center [471, 248] width 62 height 6
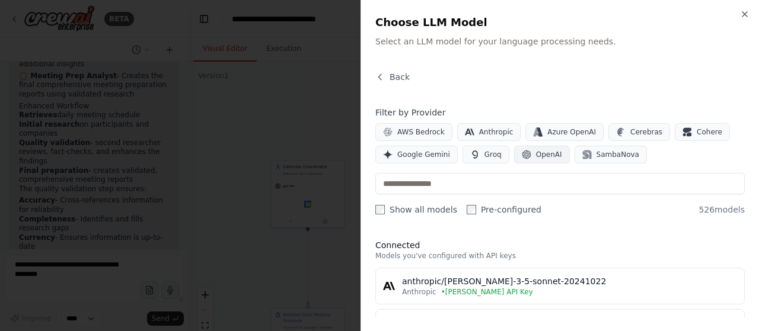
click at [543, 161] on button "OpenAI" at bounding box center [542, 155] width 56 height 18
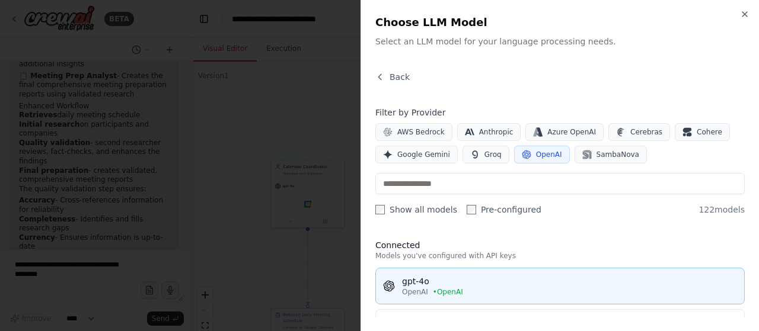
click at [473, 280] on div "gpt-4o" at bounding box center [569, 282] width 335 height 12
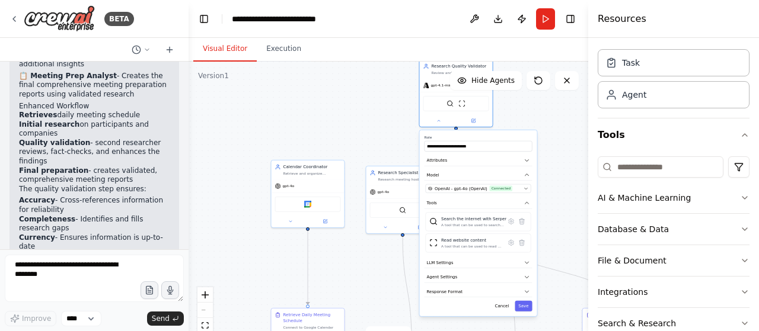
drag, startPoint x: 507, startPoint y: 197, endPoint x: 499, endPoint y: 136, distance: 62.2
click at [499, 136] on label "Role" at bounding box center [478, 137] width 108 height 5
click at [525, 305] on button "Save" at bounding box center [522, 306] width 17 height 11
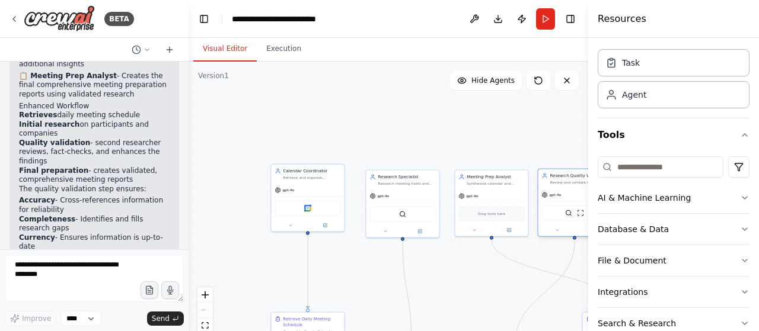
drag, startPoint x: 442, startPoint y: 78, endPoint x: 561, endPoint y: 191, distance: 165.2
click at [561, 191] on div "gpt-4o" at bounding box center [574, 194] width 73 height 13
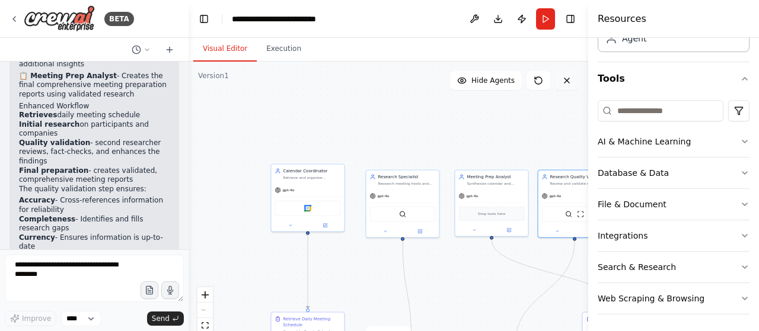
click at [564, 79] on icon at bounding box center [566, 80] width 9 height 9
click at [567, 80] on icon at bounding box center [566, 80] width 9 height 9
click at [279, 49] on button "Execution" at bounding box center [284, 49] width 54 height 25
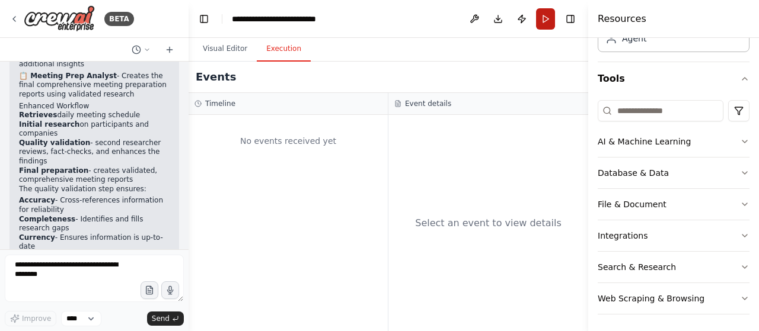
click at [545, 24] on button "Run" at bounding box center [545, 18] width 19 height 21
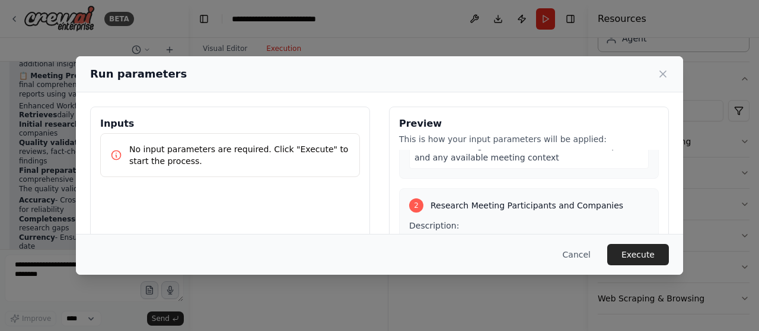
scroll to position [237, 0]
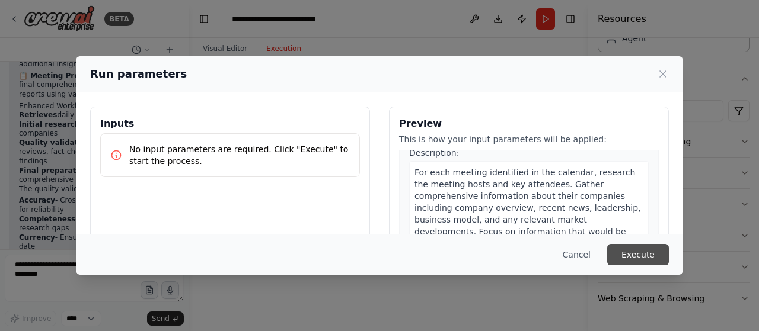
click at [644, 254] on button "Execute" at bounding box center [638, 254] width 62 height 21
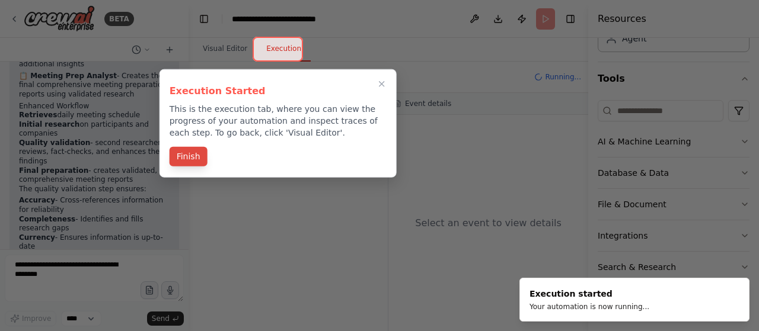
click at [186, 161] on button "Finish" at bounding box center [189, 157] width 38 height 20
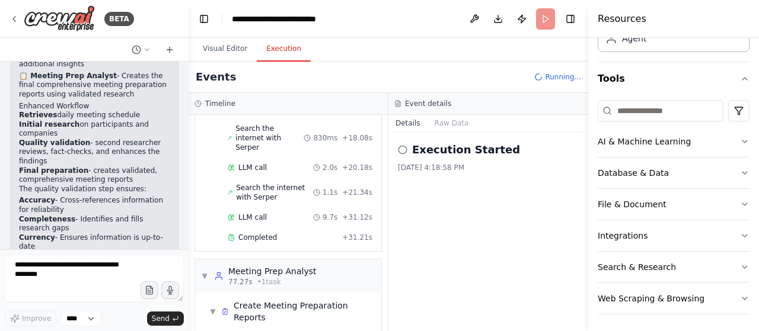
scroll to position [742, 0]
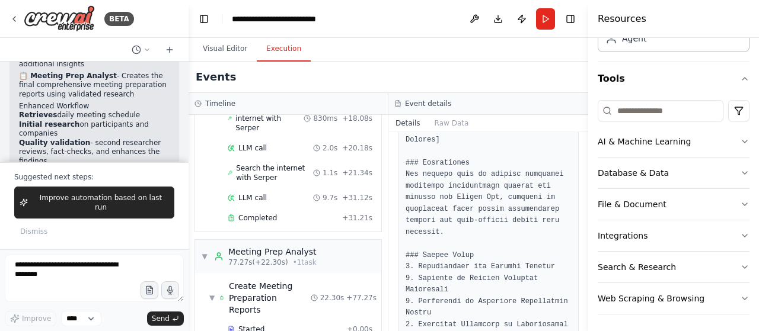
scroll to position [533, 0]
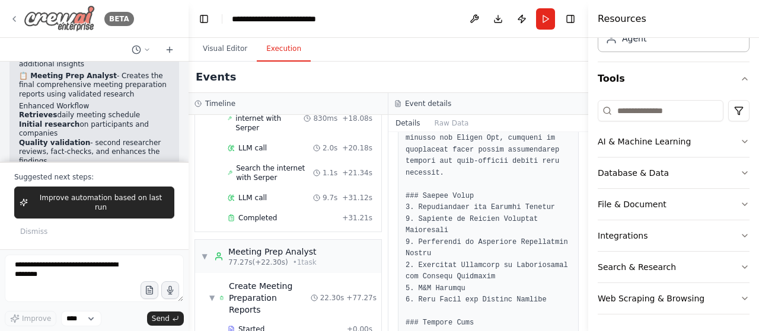
click at [13, 15] on icon at bounding box center [13, 18] width 9 height 9
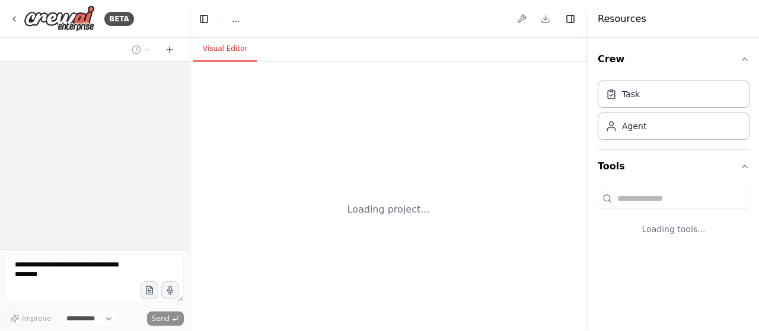
select select "****"
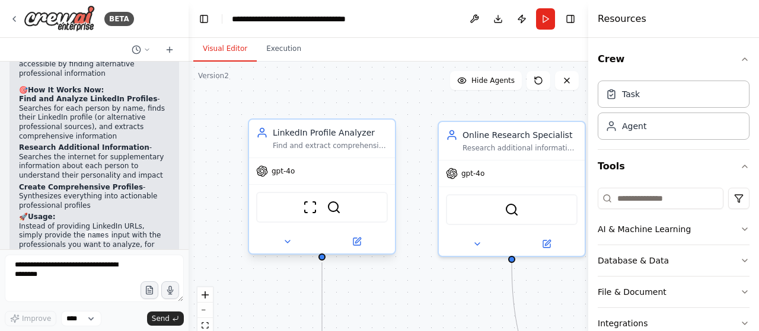
scroll to position [2151, 0]
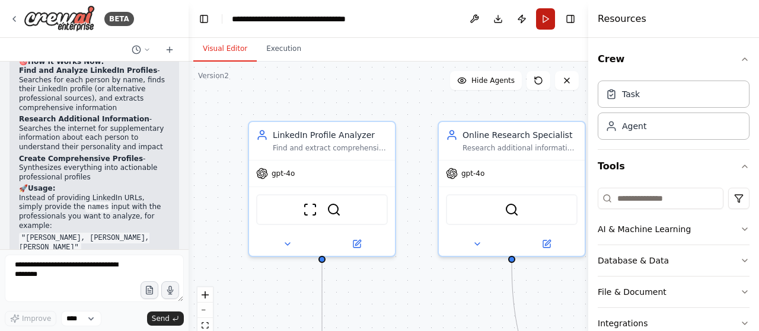
click at [543, 23] on button "Run" at bounding box center [545, 18] width 19 height 21
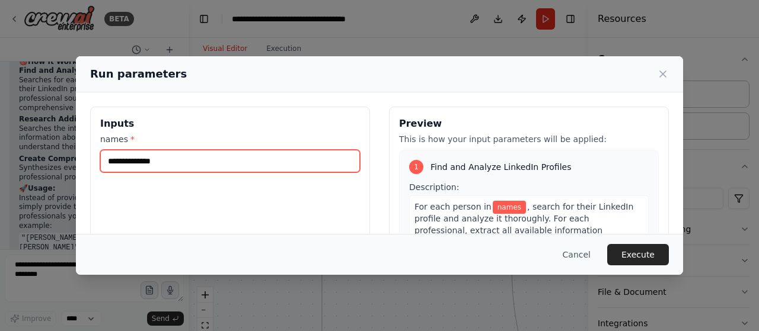
click at [213, 165] on input "names *" at bounding box center [230, 161] width 260 height 23
type input "*"
type input "**********"
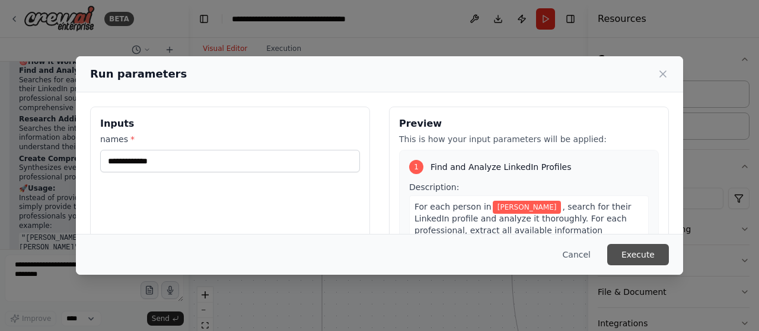
click at [662, 254] on button "Execute" at bounding box center [638, 254] width 62 height 21
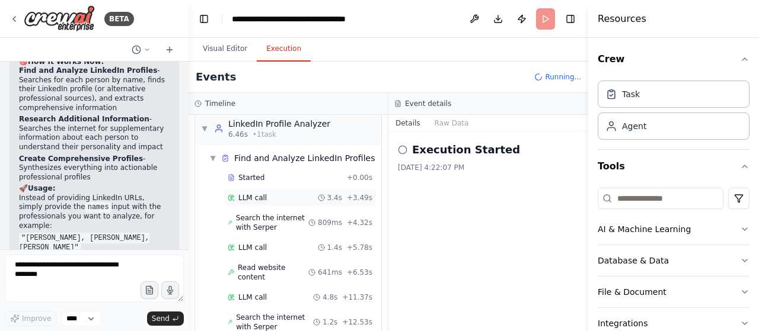
scroll to position [39, 0]
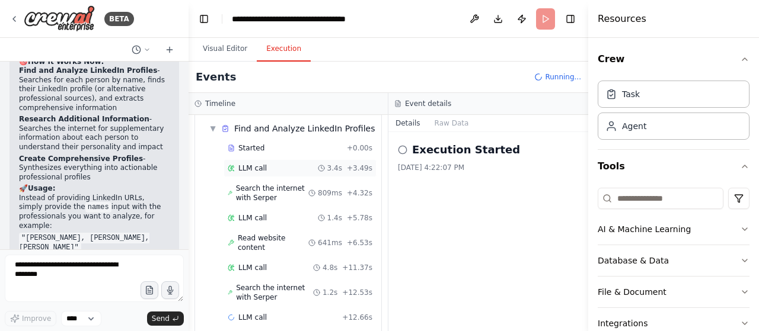
click at [260, 164] on span "LLM call" at bounding box center [252, 168] width 28 height 9
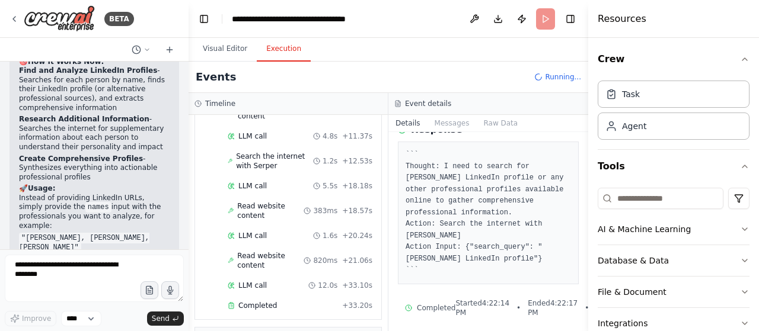
scroll to position [237, 0]
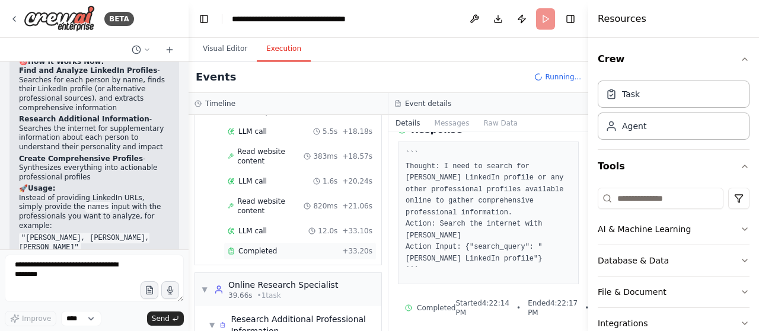
click at [255, 247] on span "Completed" at bounding box center [257, 251] width 39 height 9
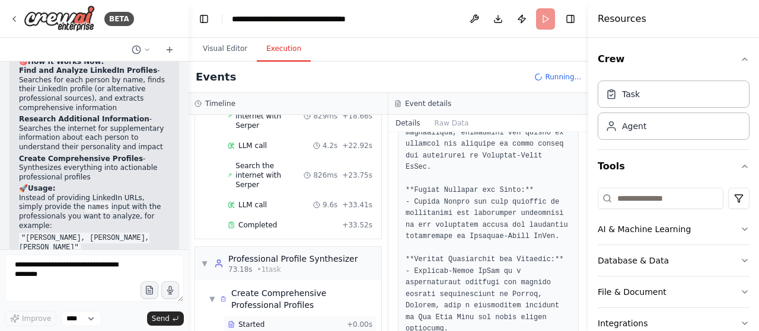
scroll to position [948, 0]
